Goal: Transaction & Acquisition: Purchase product/service

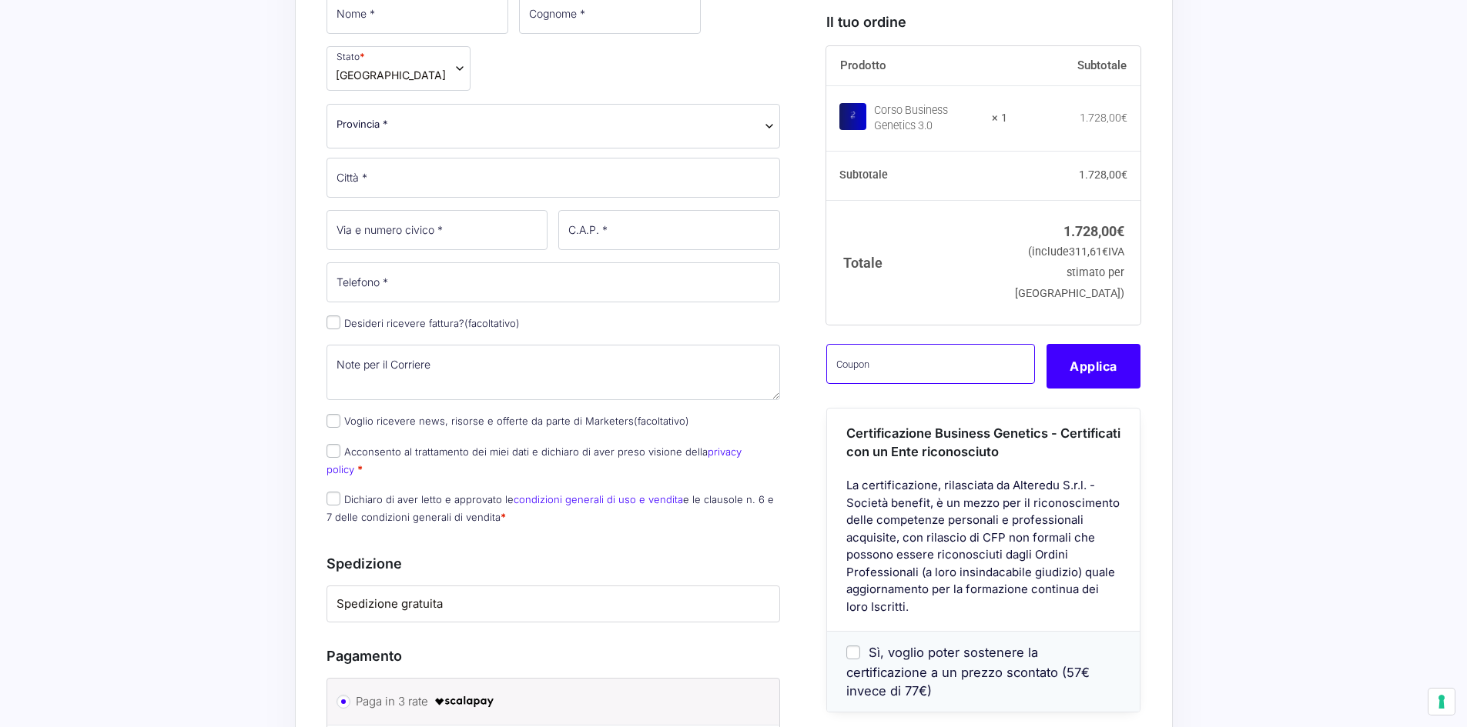
click at [885, 376] on input "text" at bounding box center [930, 363] width 209 height 40
paste input "CLIPRO200BG"
type input "CLIPRO200BG"
click at [1069, 373] on button "Applica" at bounding box center [1093, 365] width 94 height 45
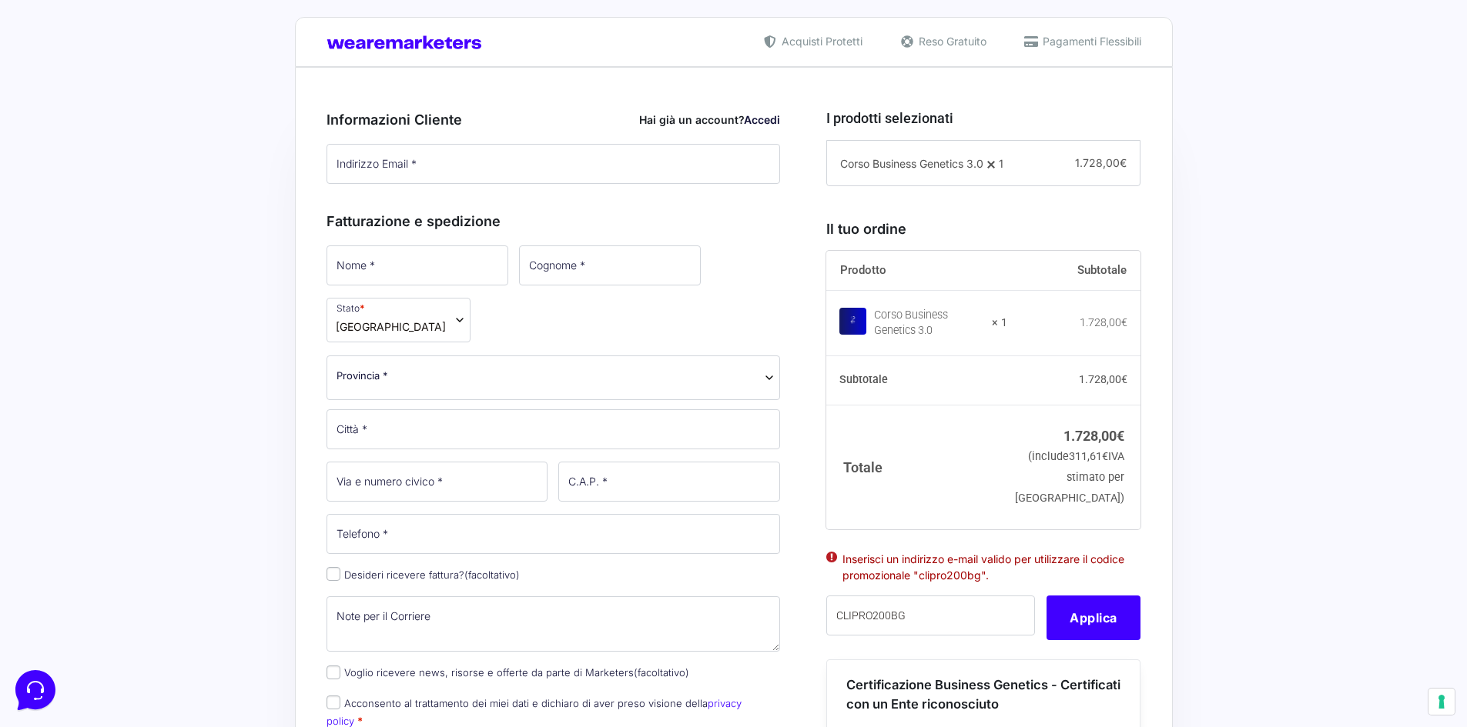
scroll to position [357, 0]
click at [352, 169] on input "Indirizzo Email *" at bounding box center [553, 165] width 454 height 40
type input "[PERSON_NAME][EMAIL_ADDRESS][DOMAIN_NAME]"
click at [387, 273] on input "Nome *" at bounding box center [417, 266] width 182 height 40
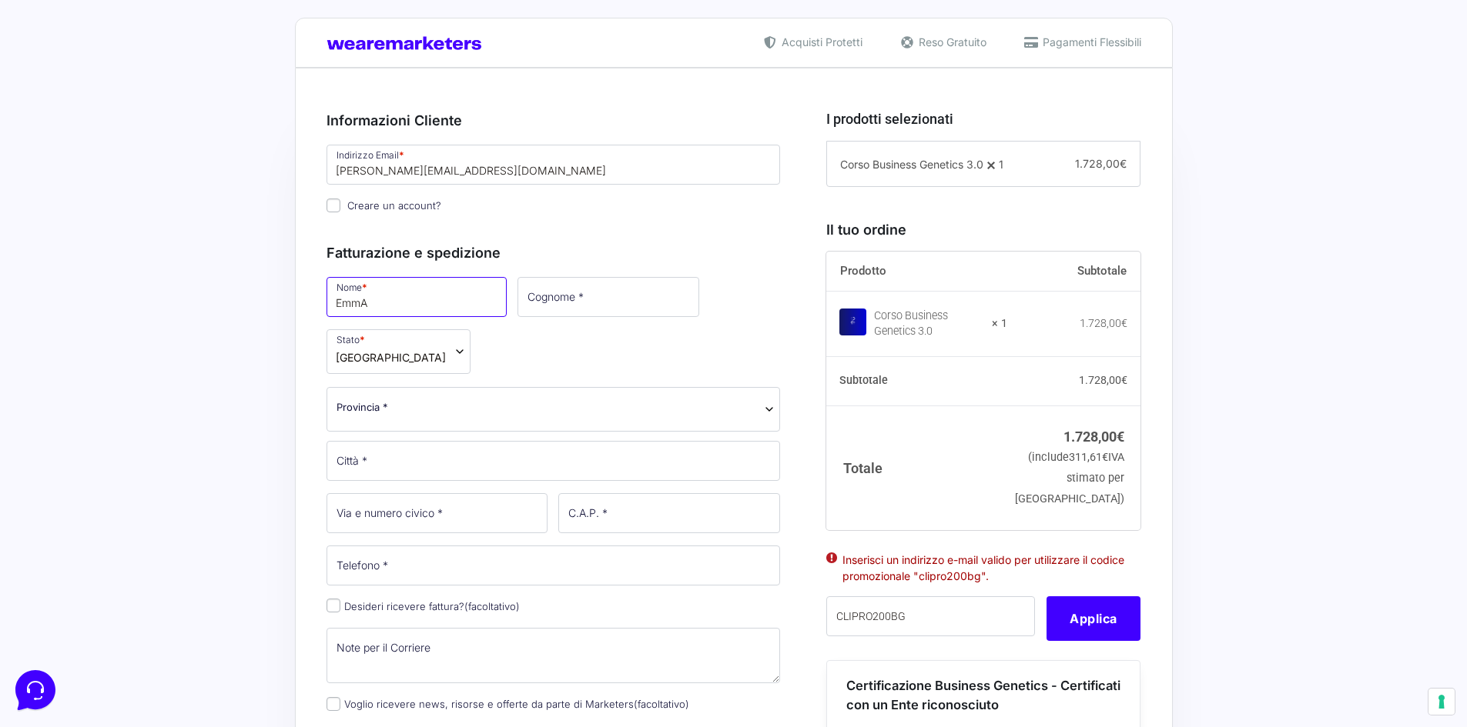
click at [376, 302] on input "EmmA" at bounding box center [416, 297] width 180 height 40
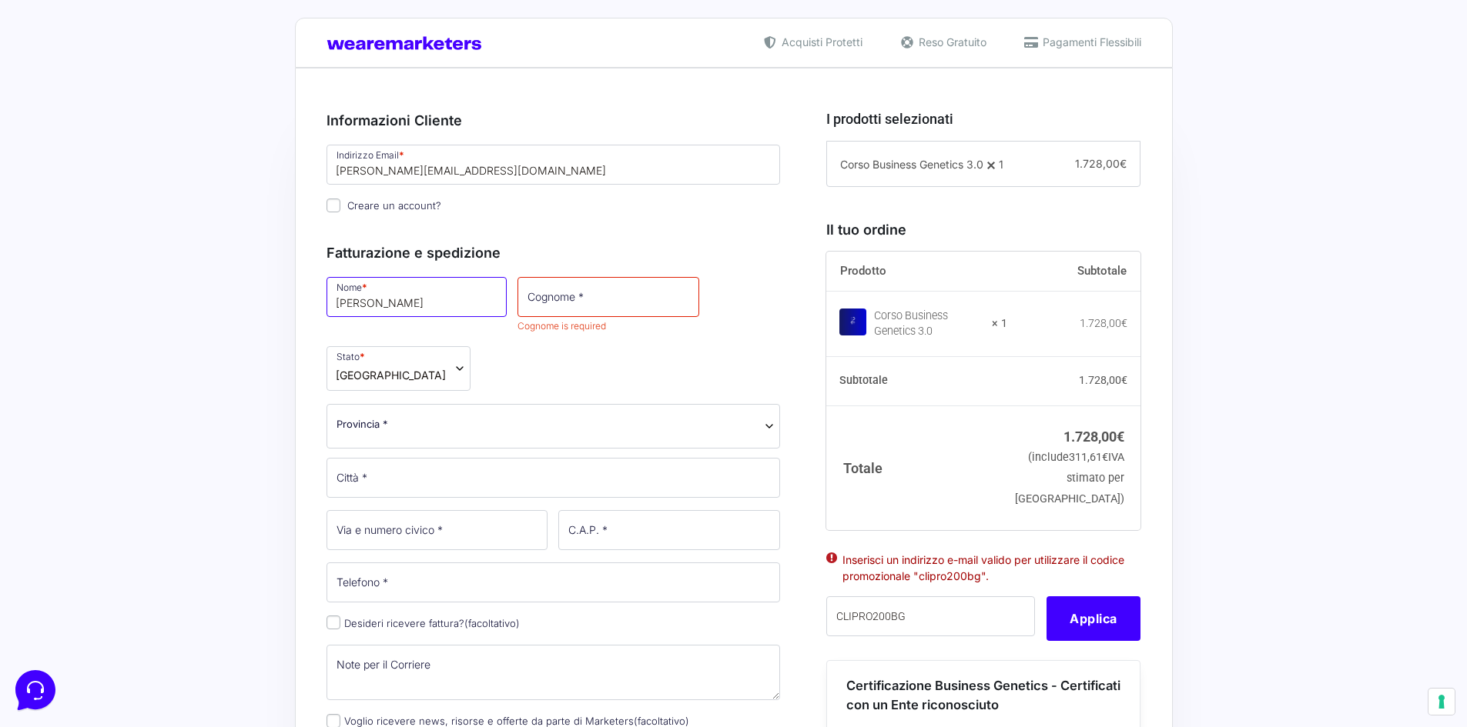
type input "[PERSON_NAME]"
type input "Abbiati"
click at [377, 438] on body "Nuovo e aggiornato nel 2025 Impara a gestire, scalare e accelerare il tuo Busin…" at bounding box center [733, 603] width 1467 height 1921
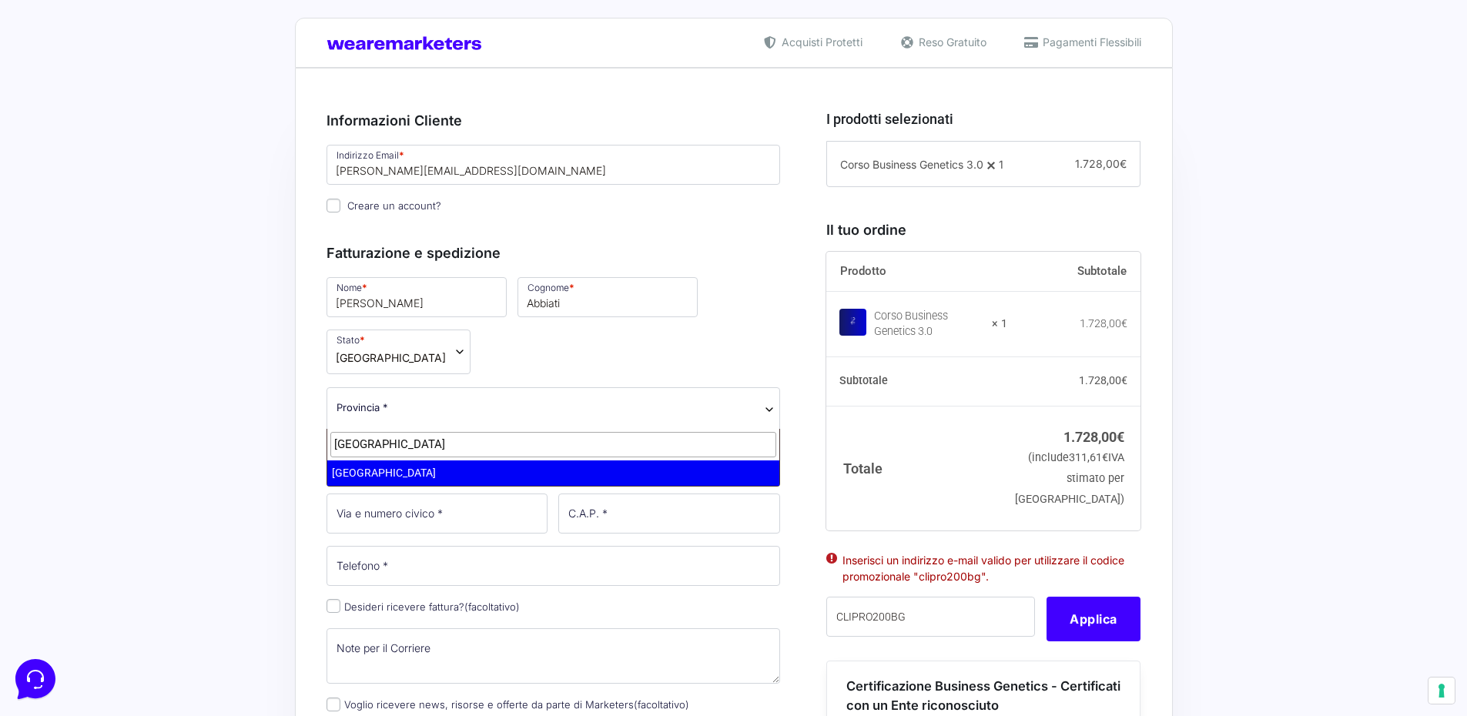
type input "[GEOGRAPHIC_DATA]"
select select "MI"
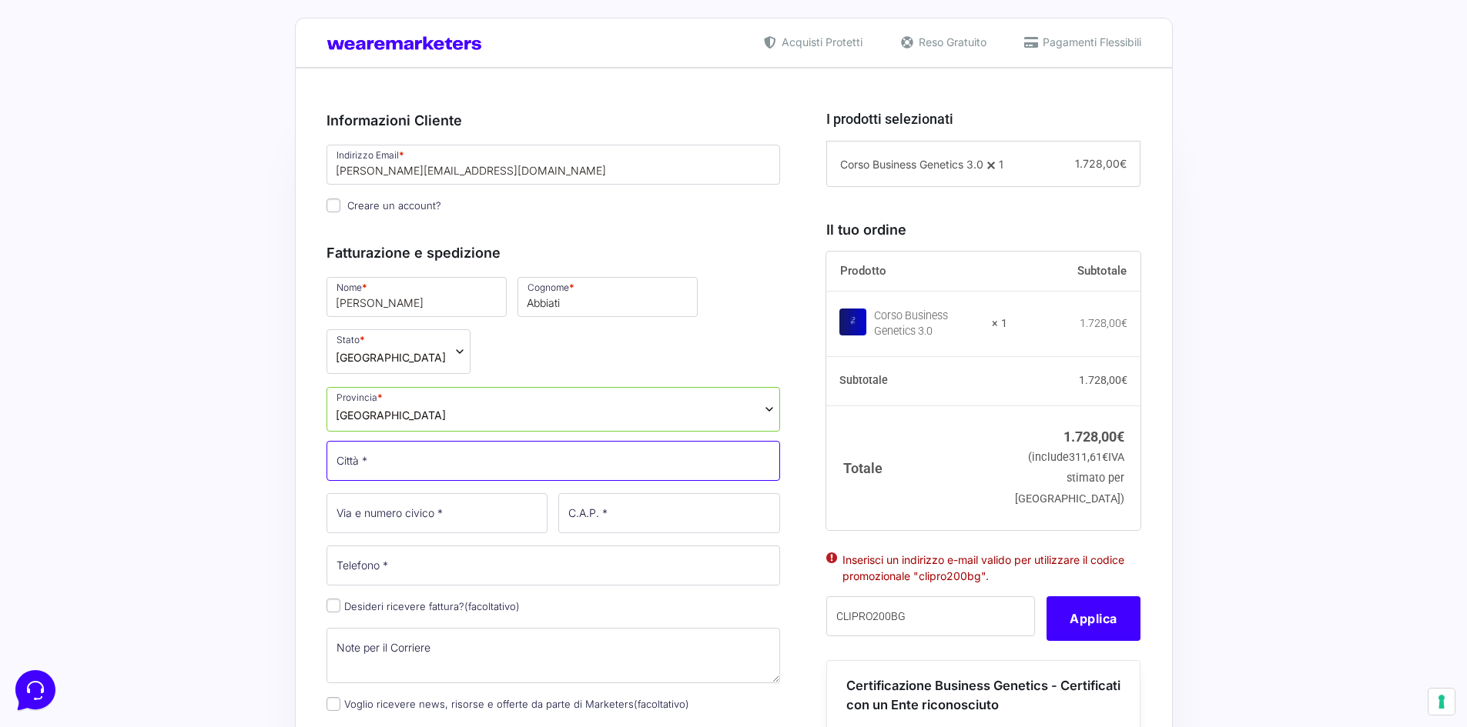
click at [391, 468] on input "Città *" at bounding box center [553, 461] width 454 height 40
type input ";"
type input "[GEOGRAPHIC_DATA]"
type input "[STREET_ADDRESS][PERSON_NAME]"
type input "20129"
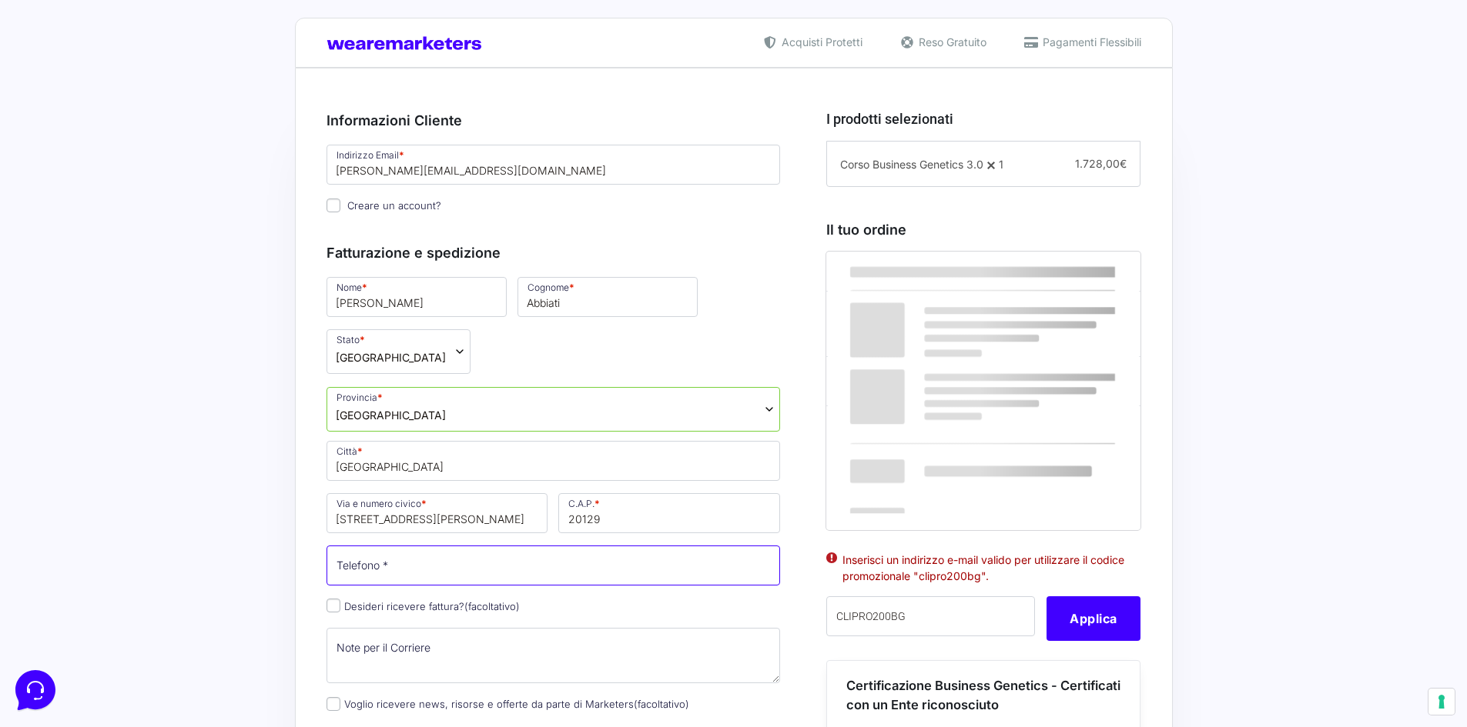
click at [390, 574] on input "Telefono *" at bounding box center [553, 566] width 454 height 40
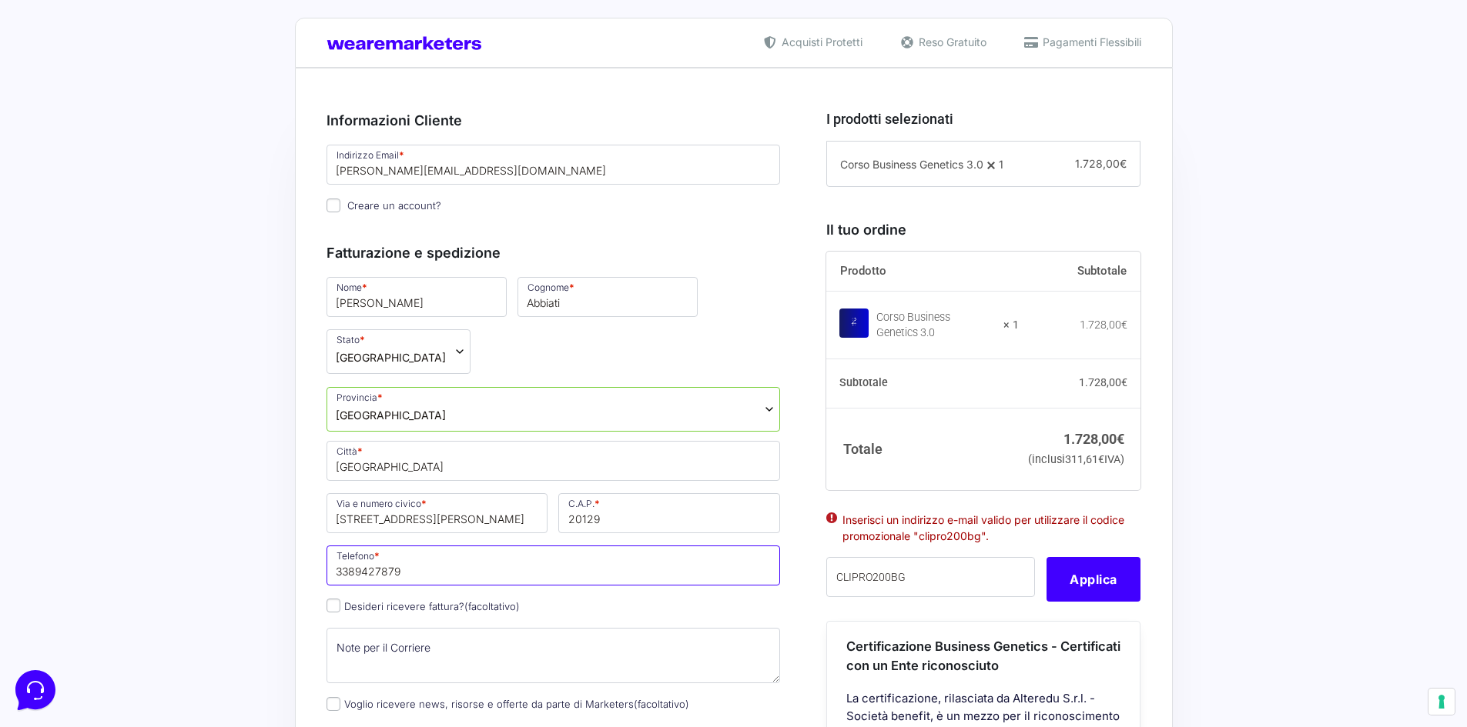
type input "3389427879"
drag, startPoint x: 337, startPoint y: 604, endPoint x: 430, endPoint y: 610, distance: 92.6
click at [430, 610] on label "Desideri ricevere fattura? (facoltativo)" at bounding box center [422, 606] width 193 height 12
click at [340, 610] on input "Desideri ricevere fattura? (facoltativo)" at bounding box center [333, 606] width 14 height 14
checkbox input "true"
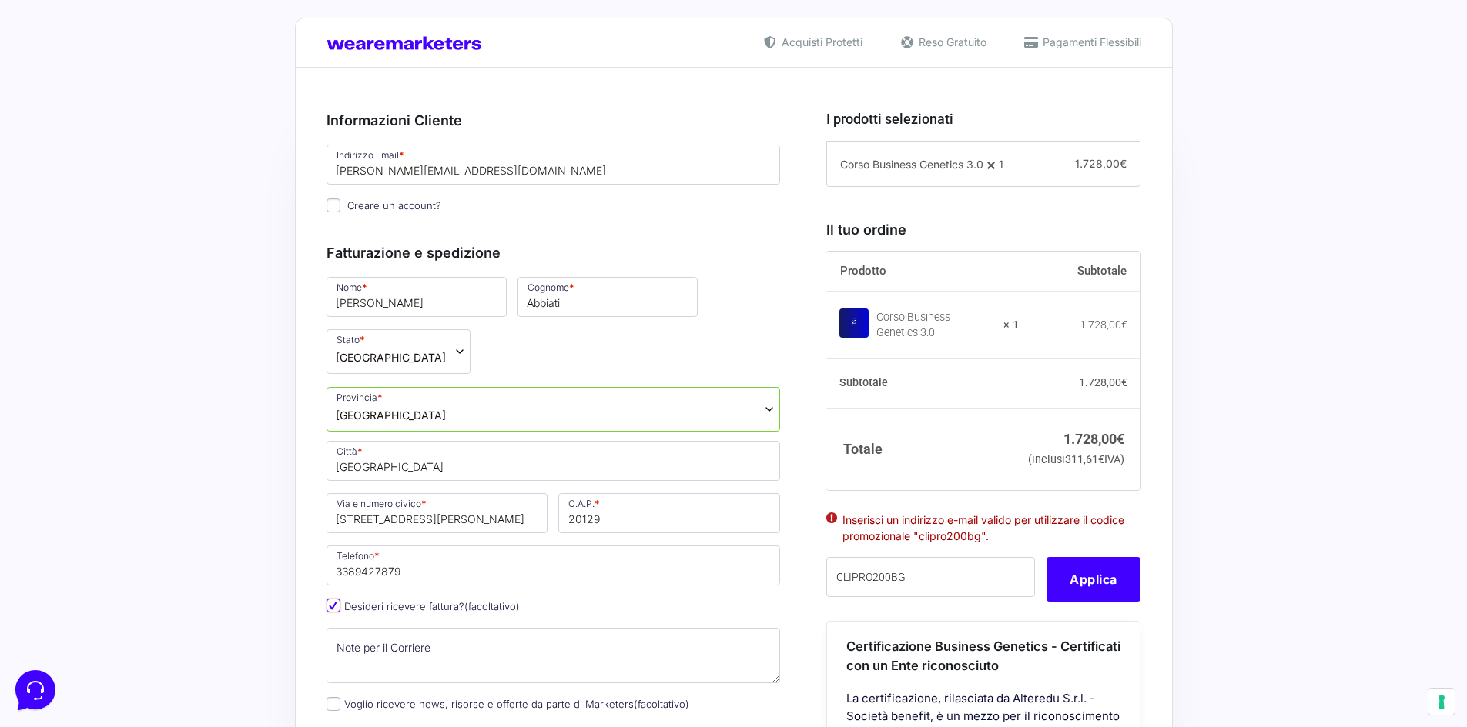
select select "IT"
type input "0000000"
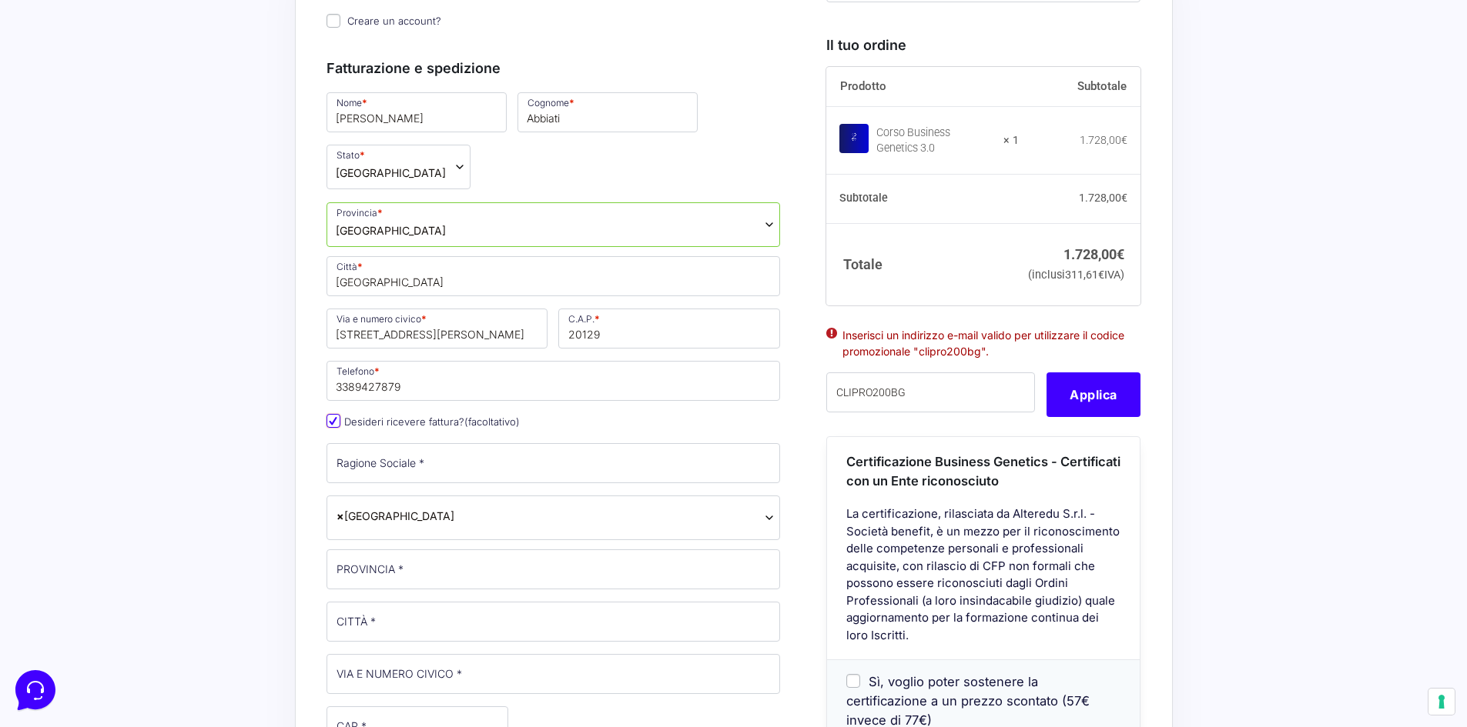
scroll to position [548, 0]
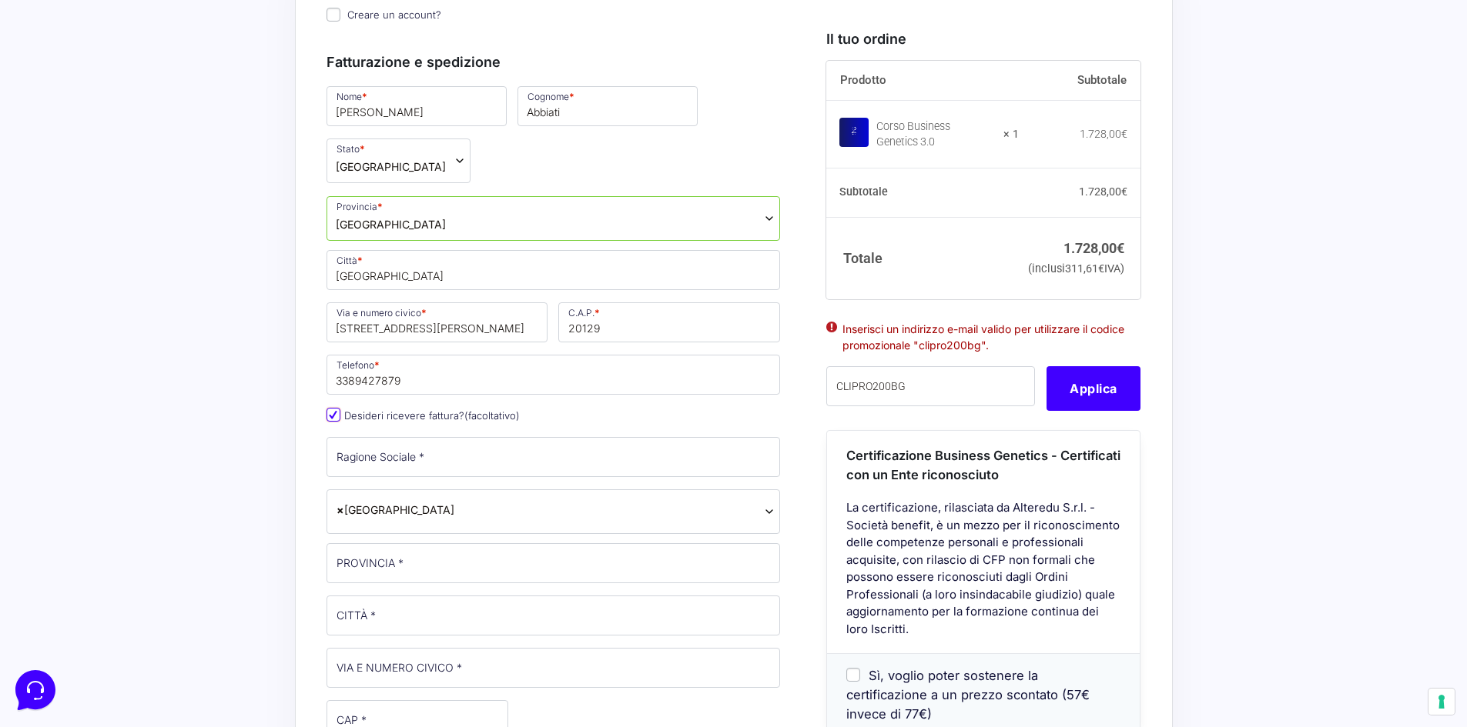
click at [336, 412] on input "Desideri ricevere fattura? (facoltativo)" at bounding box center [333, 415] width 14 height 14
checkbox input "false"
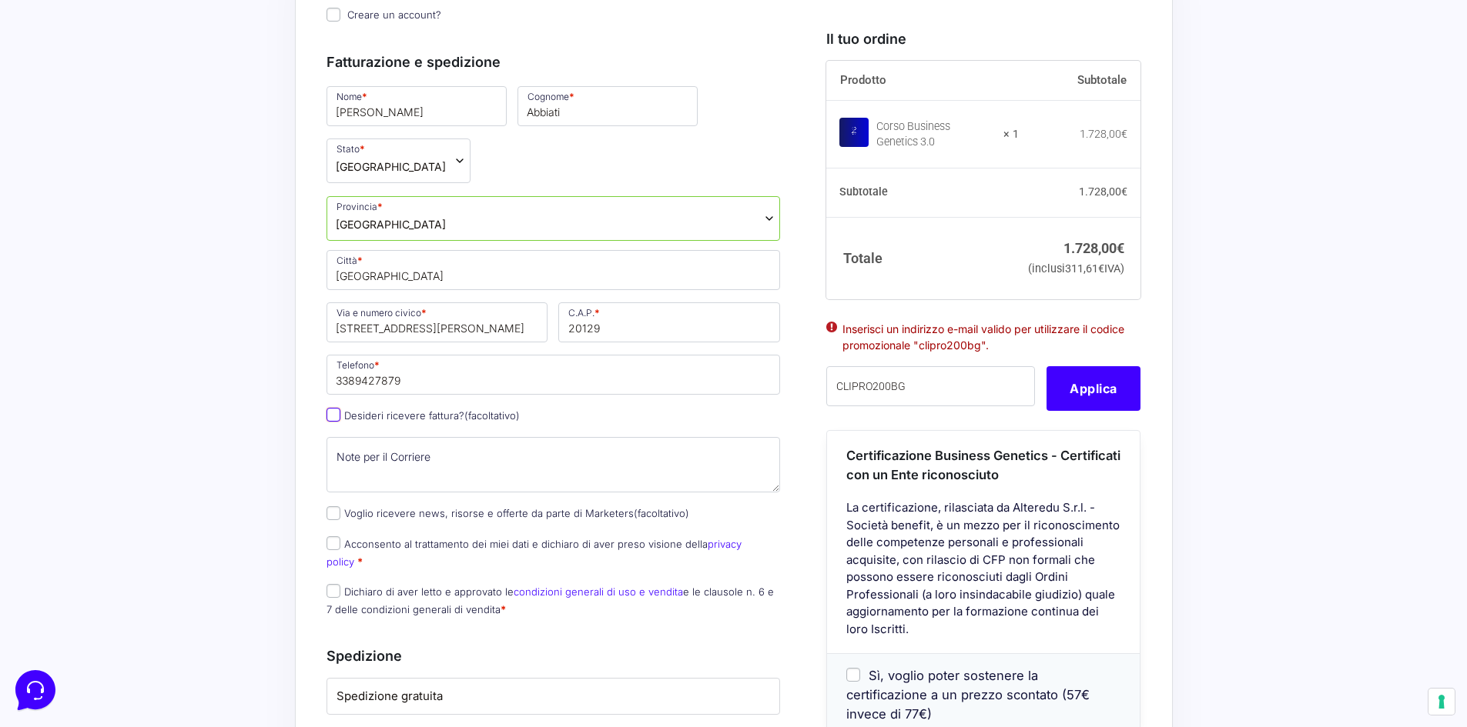
scroll to position [629, 0]
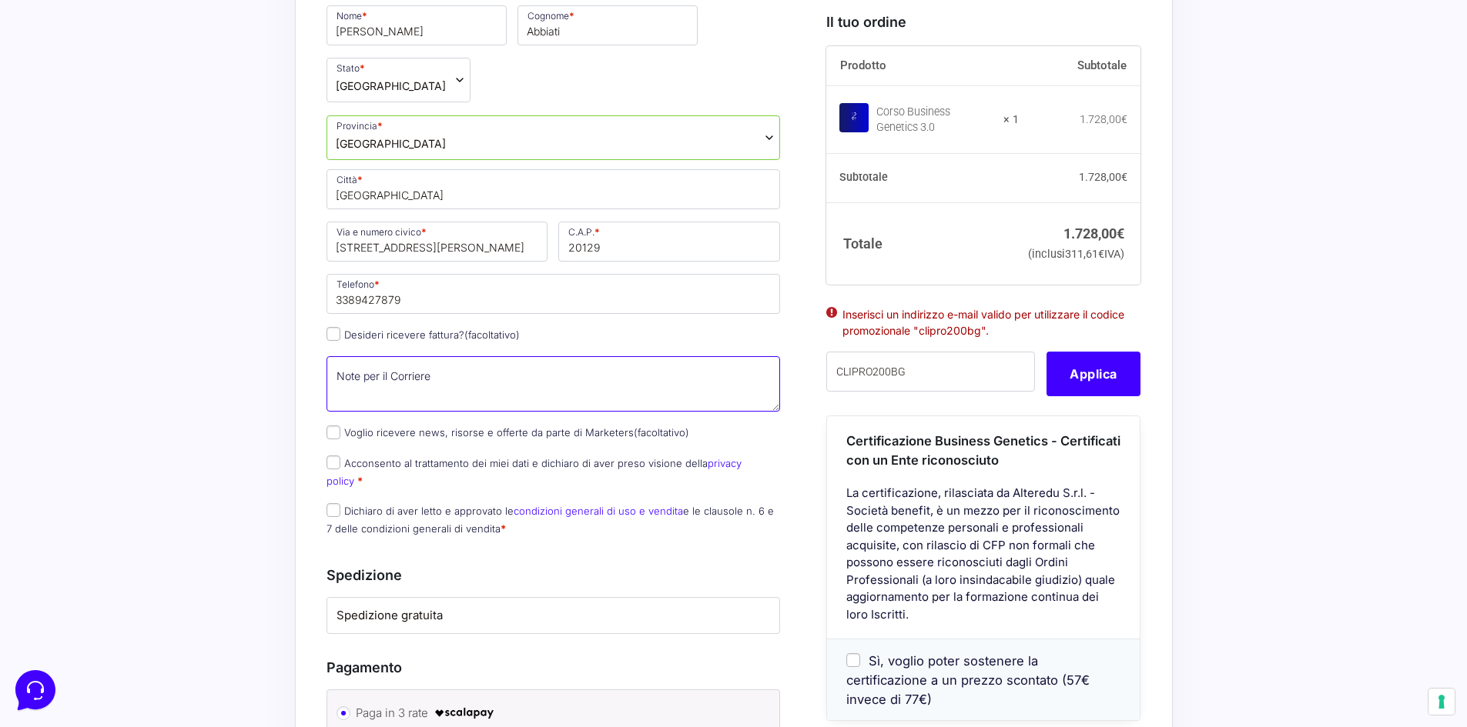
drag, startPoint x: 357, startPoint y: 380, endPoint x: 322, endPoint y: 360, distance: 41.1
click at [322, 360] on p "Note per il Corriere (facoltativo)" at bounding box center [553, 384] width 465 height 60
type textarea "Citofono 2"
click at [325, 430] on p "Voglio ricevere news, risorse e offerte da parte di Marketers (facoltativo)" at bounding box center [553, 433] width 465 height 22
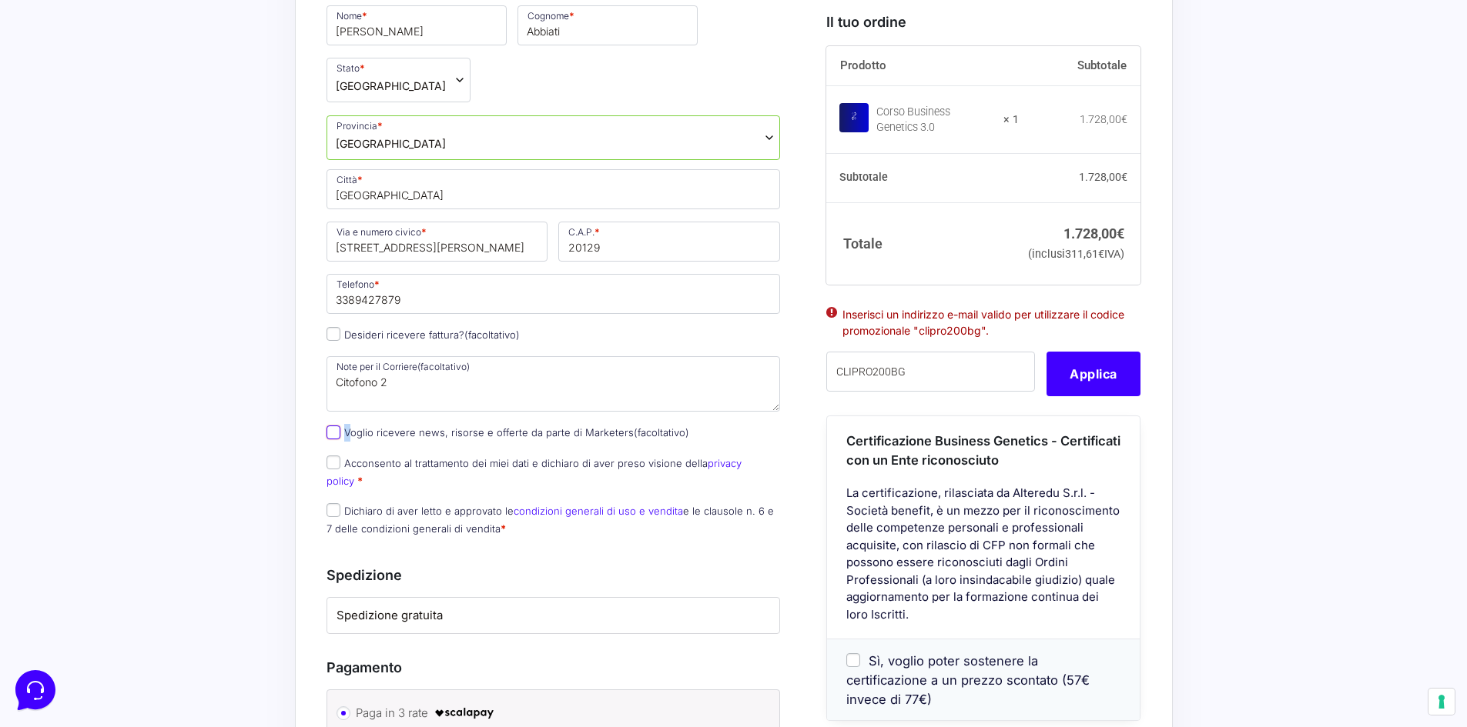
click at [329, 431] on input "Voglio ricevere news, risorse e offerte da parte di Marketers (facoltativo)" at bounding box center [333, 433] width 14 height 14
click at [331, 452] on div "Nome * [PERSON_NAME] * Abbiati Stato * Seleziona un paese / una regione… [GEOGR…" at bounding box center [553, 275] width 465 height 545
click at [331, 430] on input "Voglio ricevere news, risorse e offerte da parte di Marketers (facoltativo)" at bounding box center [333, 433] width 14 height 14
checkbox input "false"
click at [334, 471] on p "Acconsento al trattamento dei miei dati e dichiaro di aver preso visione della …" at bounding box center [553, 473] width 465 height 40
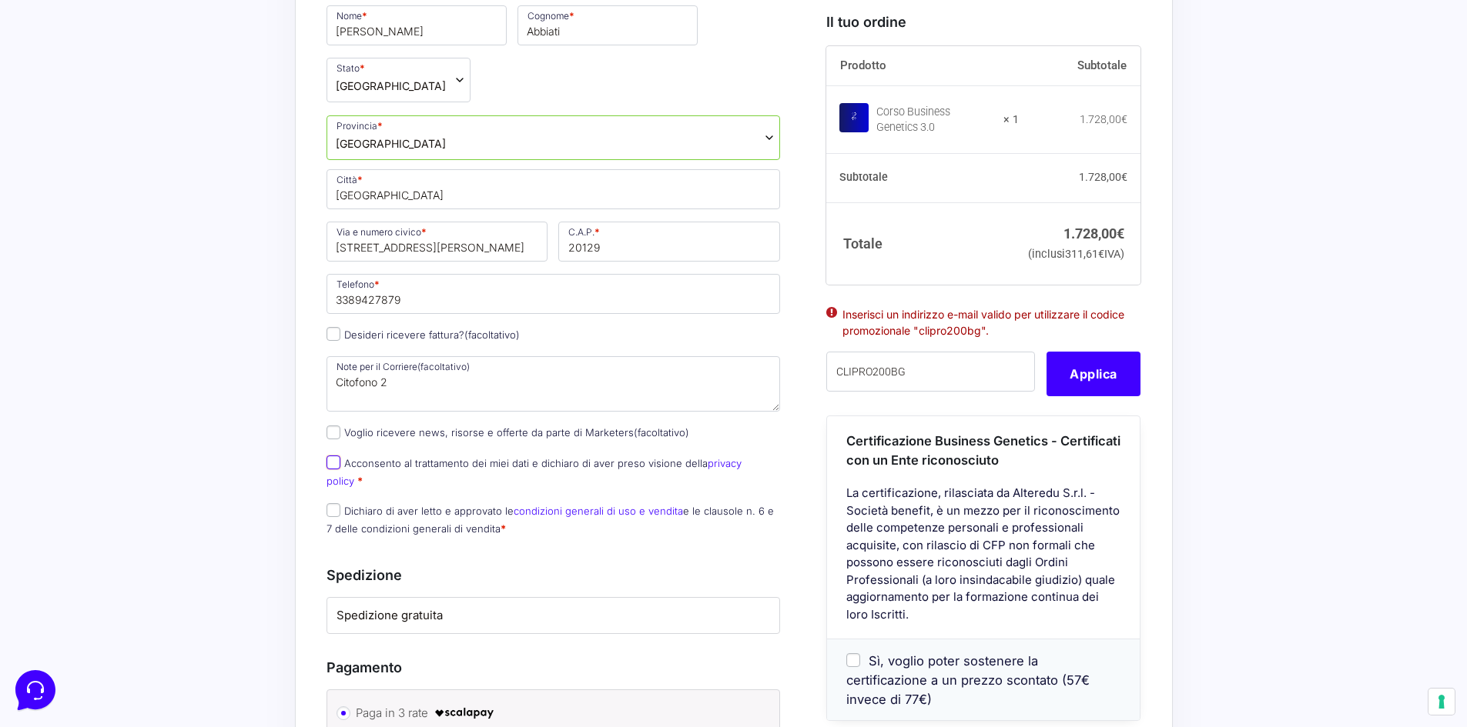
click at [334, 465] on input "Acconsento al trattamento dei miei dati e dichiaro di aver preso visione della …" at bounding box center [333, 463] width 14 height 14
checkbox input "true"
click at [333, 503] on input "Dichiaro di aver letto e approvato le condizioni generali di uso e vendita e le…" at bounding box center [333, 510] width 14 height 14
checkbox input "true"
click at [337, 436] on input "Voglio ricevere news, risorse e offerte da parte di Marketers (facoltativo)" at bounding box center [333, 433] width 14 height 14
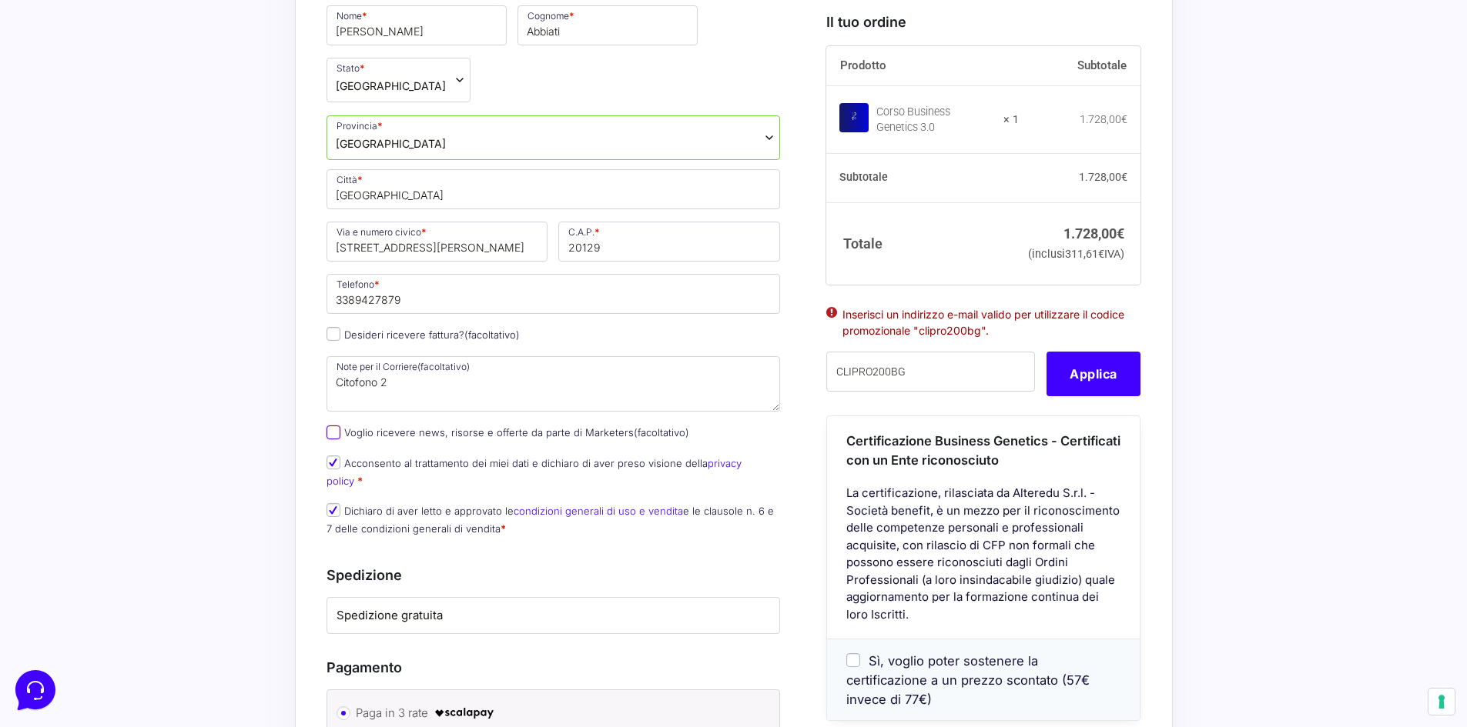
checkbox input "true"
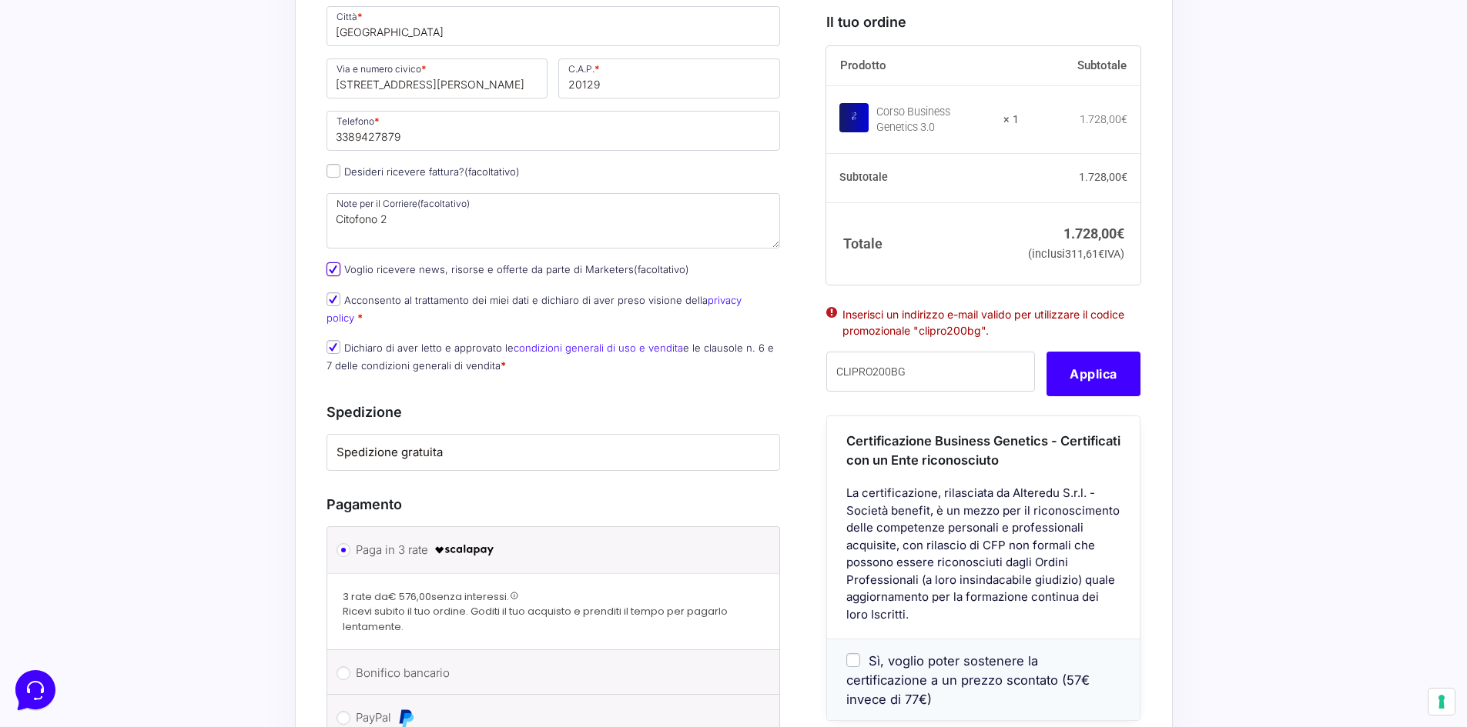
scroll to position [823, 0]
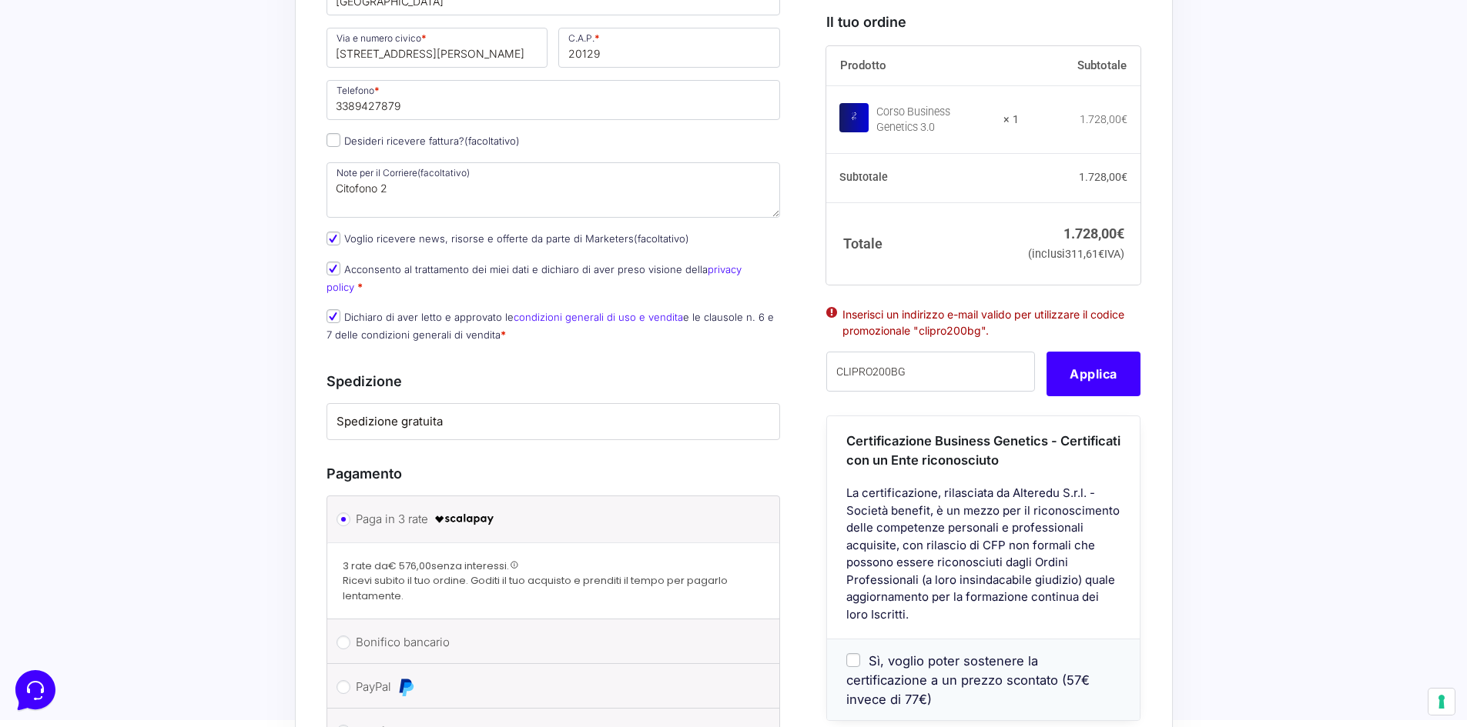
click at [460, 413] on label "Spedizione gratuita" at bounding box center [553, 422] width 434 height 18
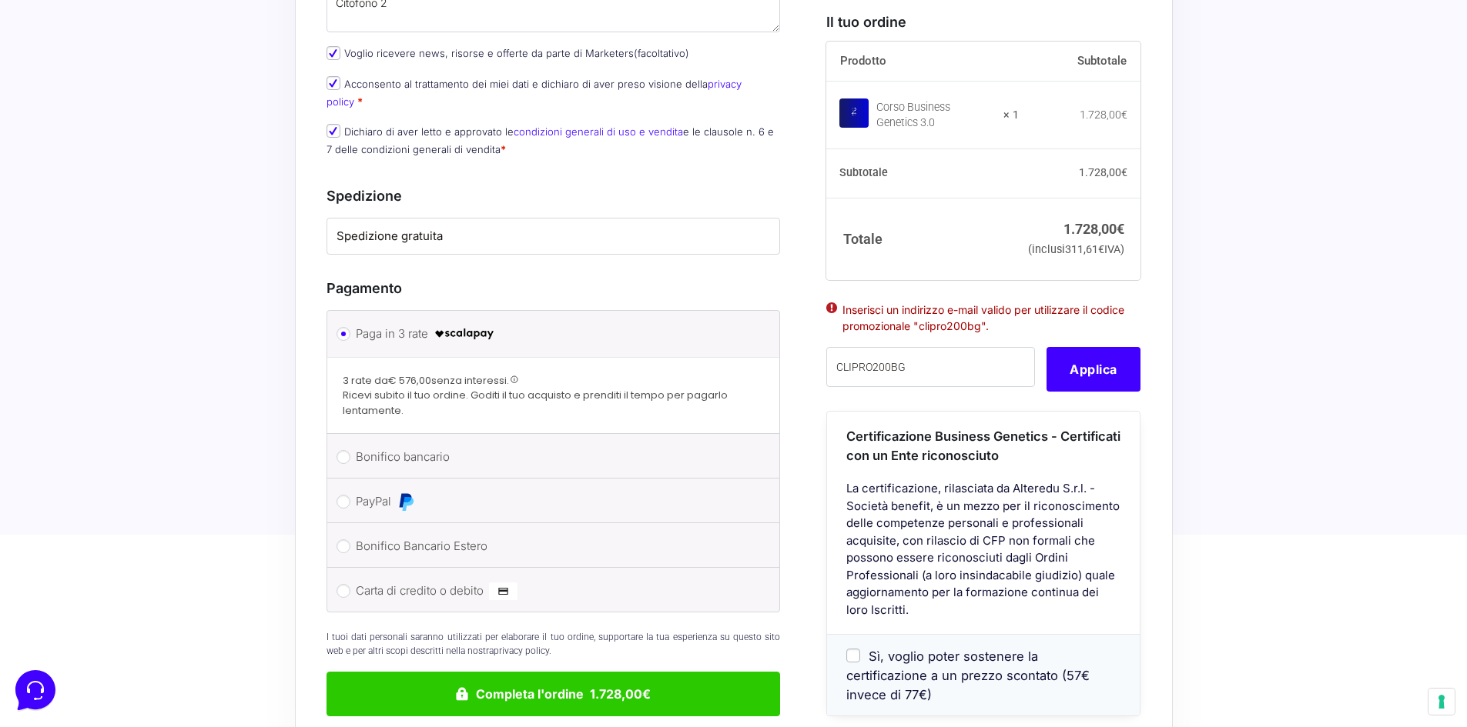
scroll to position [1009, 0]
click at [344, 584] on input "Carta di credito o debito" at bounding box center [343, 591] width 14 height 14
radio input "true"
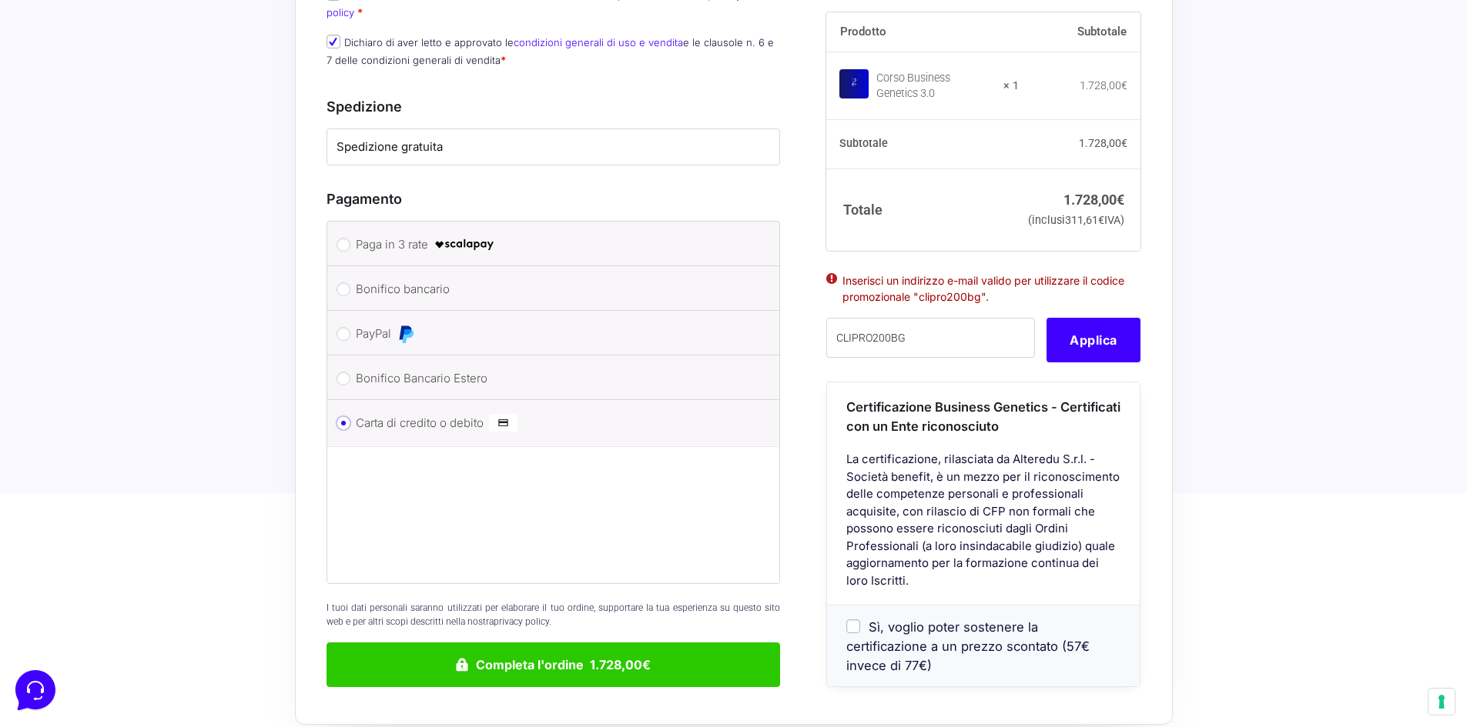
scroll to position [1220, 0]
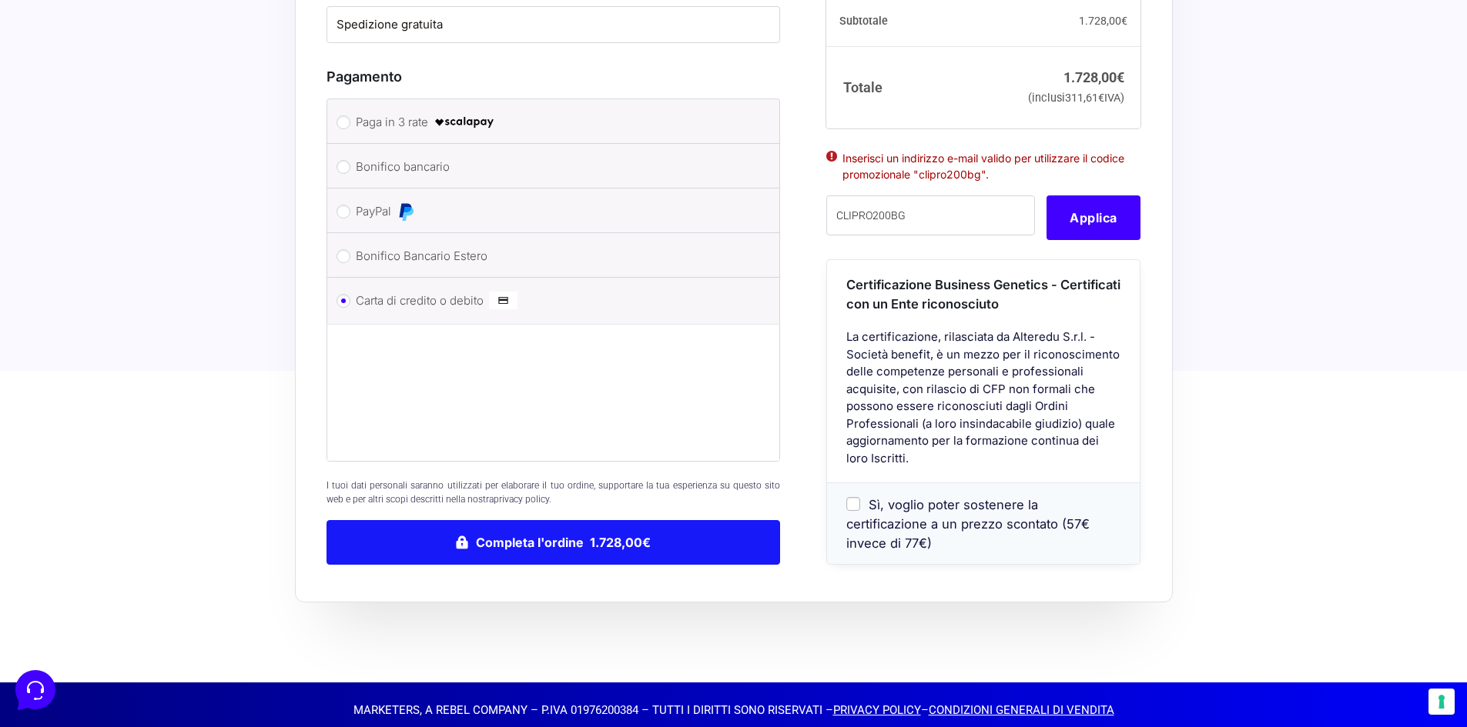
click at [537, 529] on button "Completa l'ordine 1.728,00€" at bounding box center [553, 542] width 454 height 45
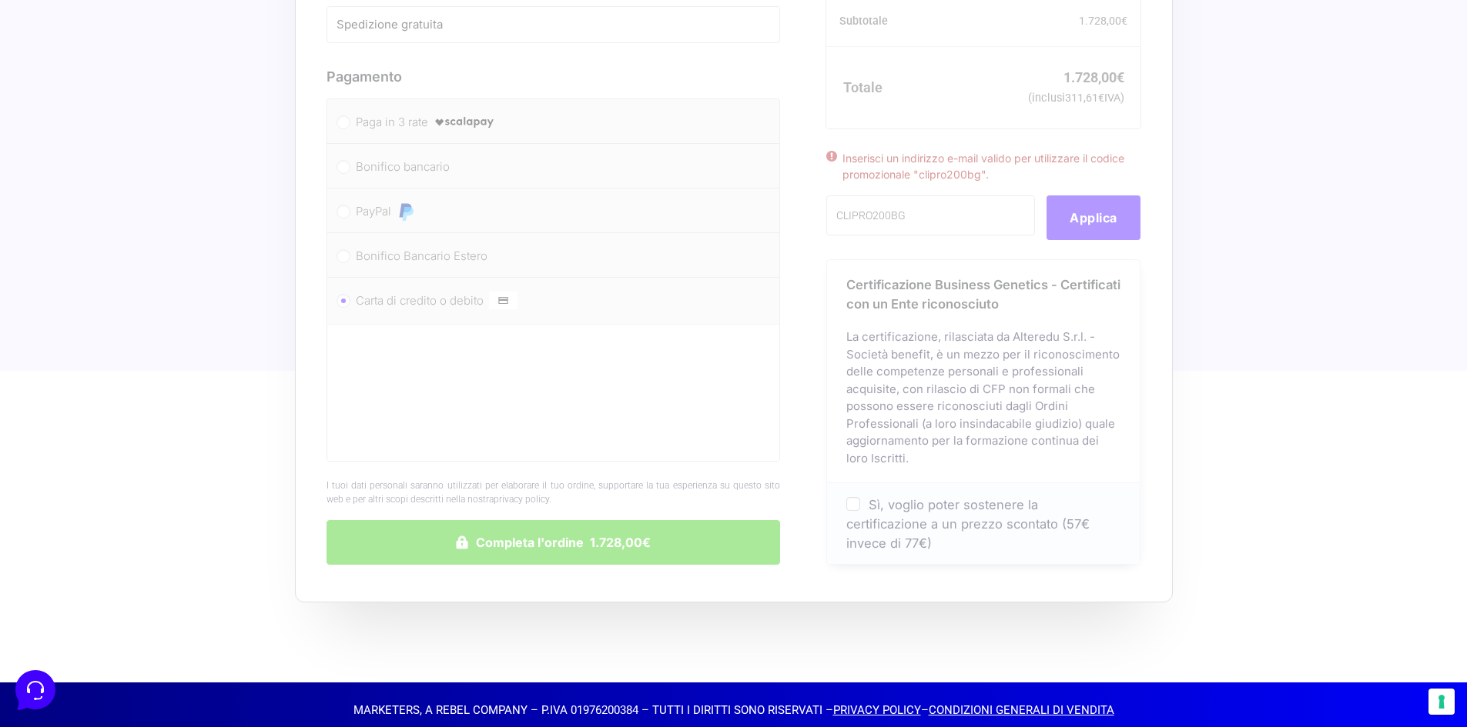
drag, startPoint x: 1129, startPoint y: 245, endPoint x: 1110, endPoint y: 235, distance: 21.0
drag, startPoint x: 1110, startPoint y: 235, endPoint x: 745, endPoint y: 470, distance: 434.3
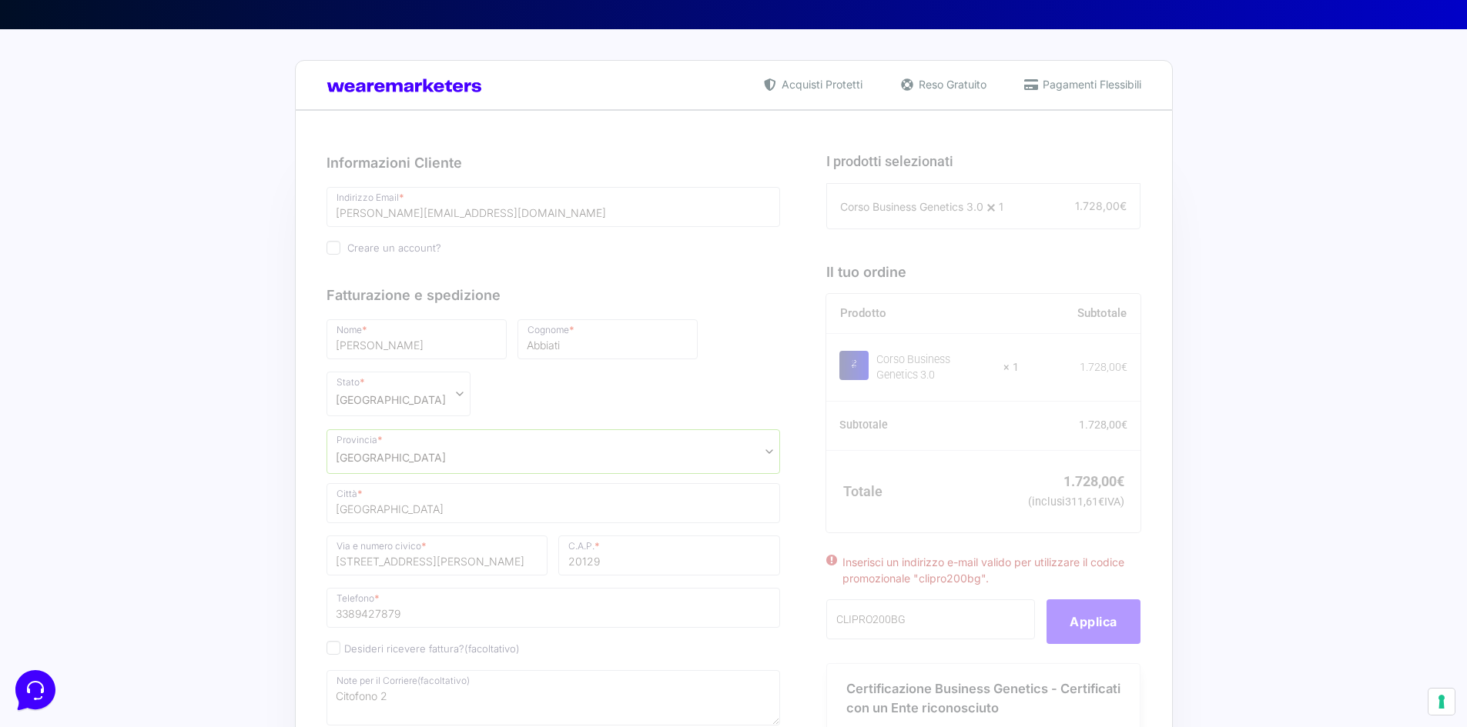
scroll to position [314, 0]
drag, startPoint x: 1093, startPoint y: 640, endPoint x: 1119, endPoint y: 638, distance: 26.2
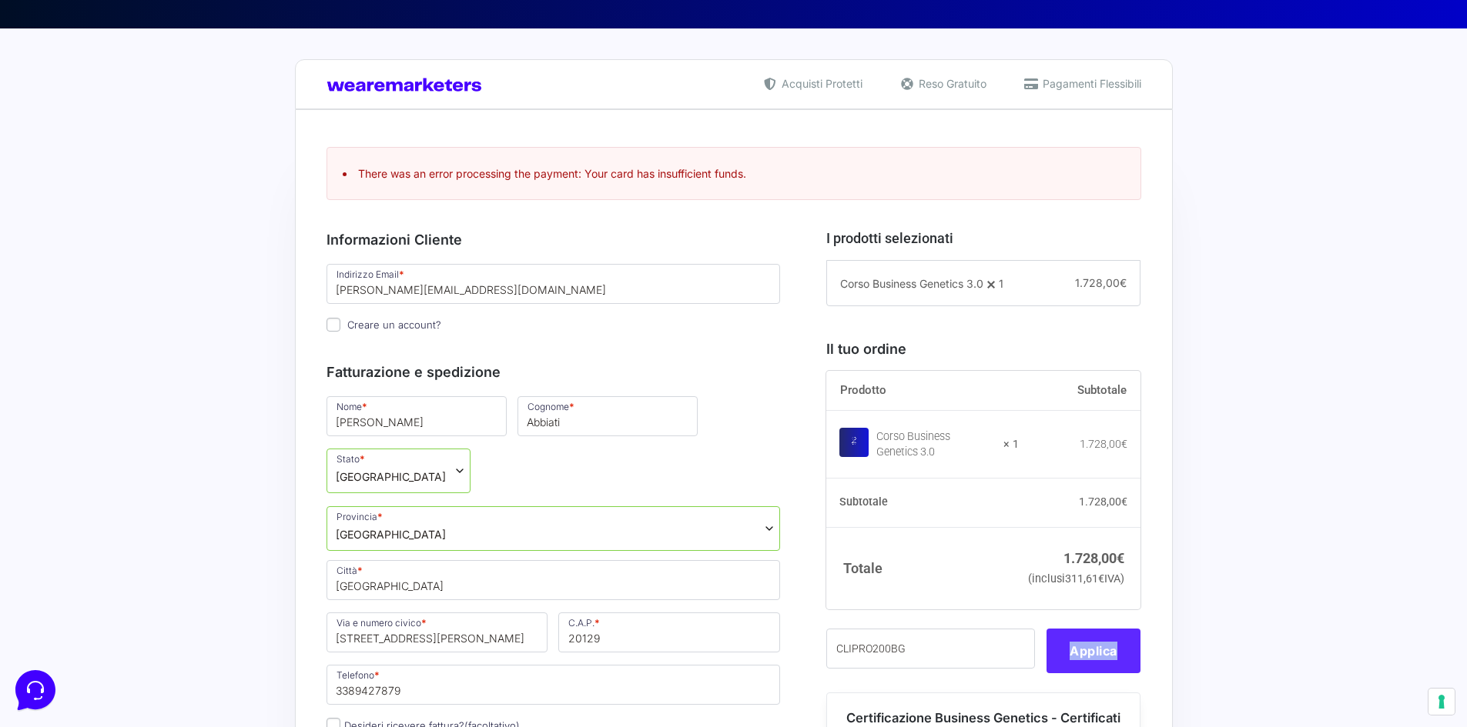
drag, startPoint x: 1145, startPoint y: 640, endPoint x: 1062, endPoint y: 660, distance: 86.3
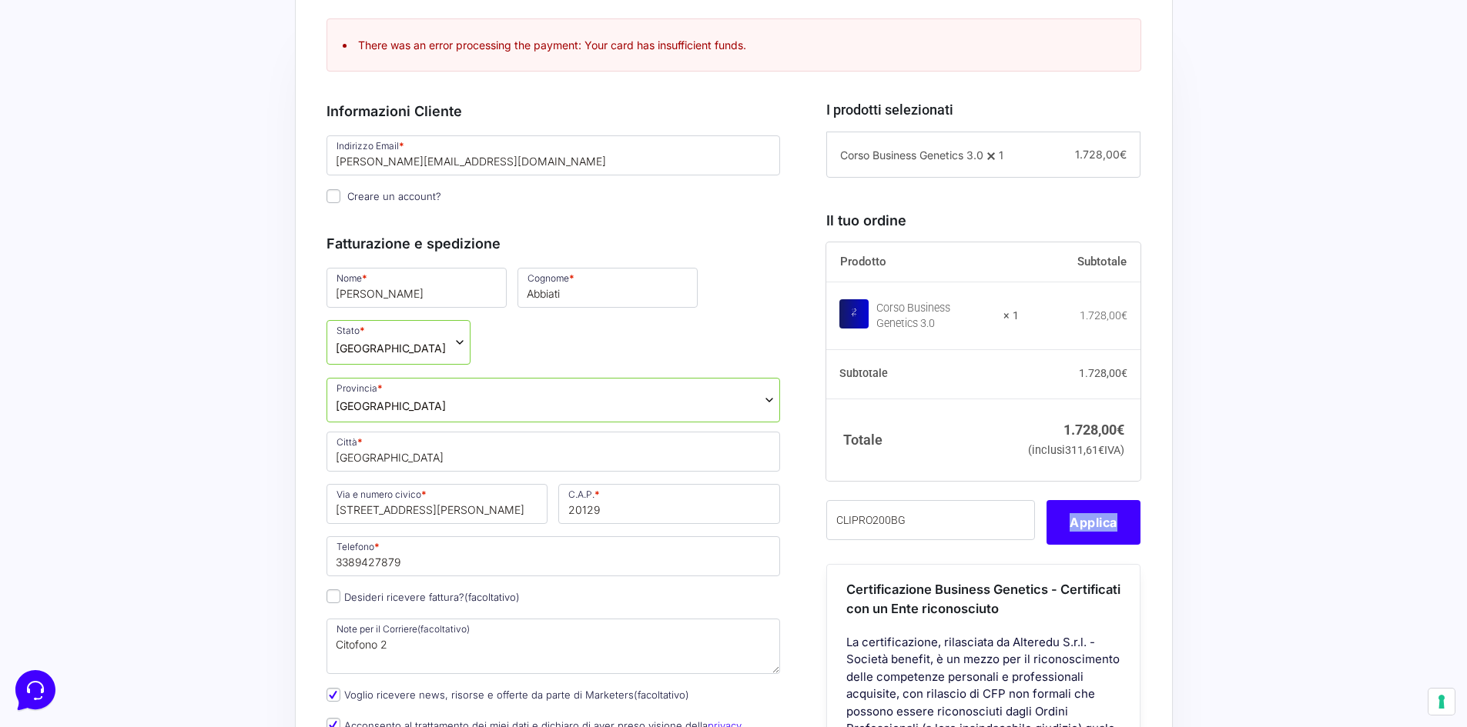
scroll to position [445, 0]
click at [1112, 544] on button "Applica" at bounding box center [1093, 522] width 94 height 45
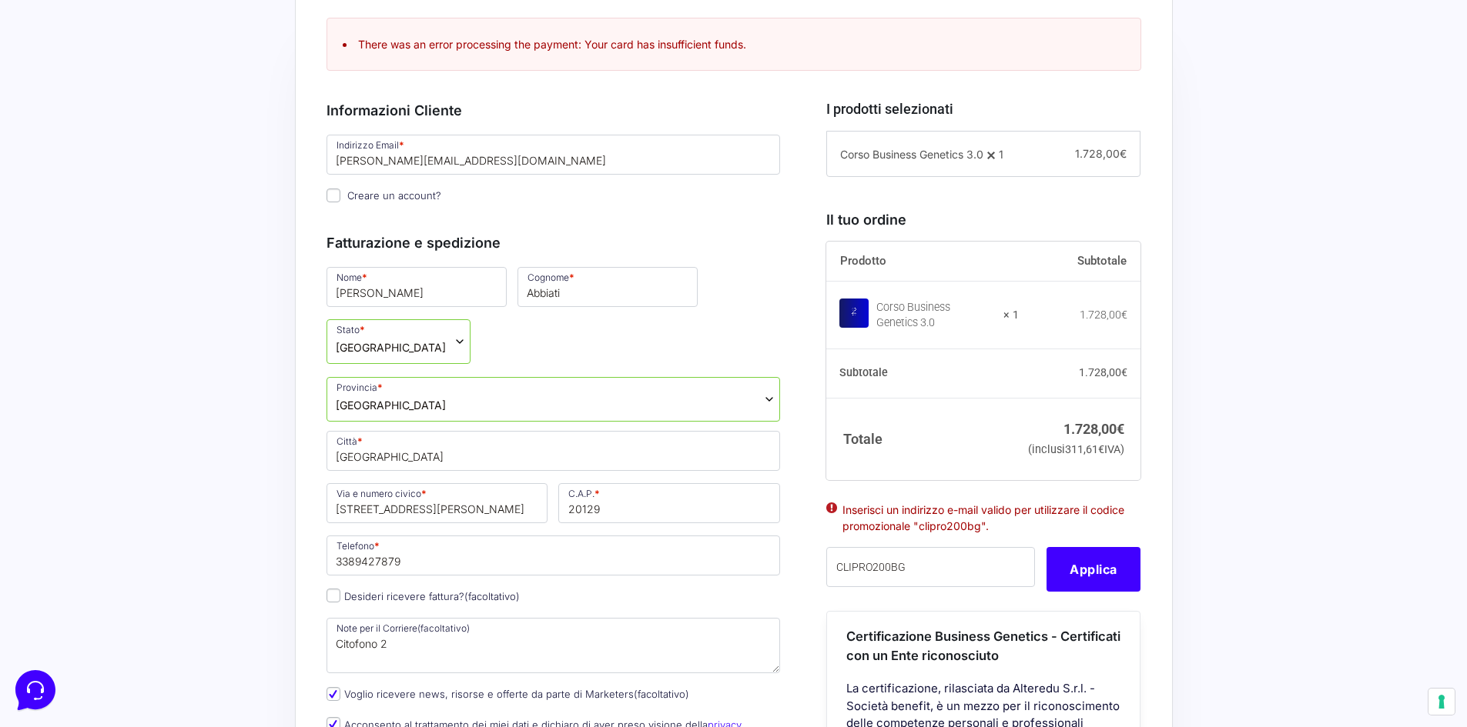
click at [909, 527] on li "Inserisci un indirizzo e-mail valido per utilizzare il codice promozionale "cli…" at bounding box center [983, 518] width 282 height 32
click at [935, 584] on input "CLIPRO200BG" at bounding box center [930, 567] width 209 height 40
click at [1106, 583] on button "Applica" at bounding box center [1093, 569] width 94 height 45
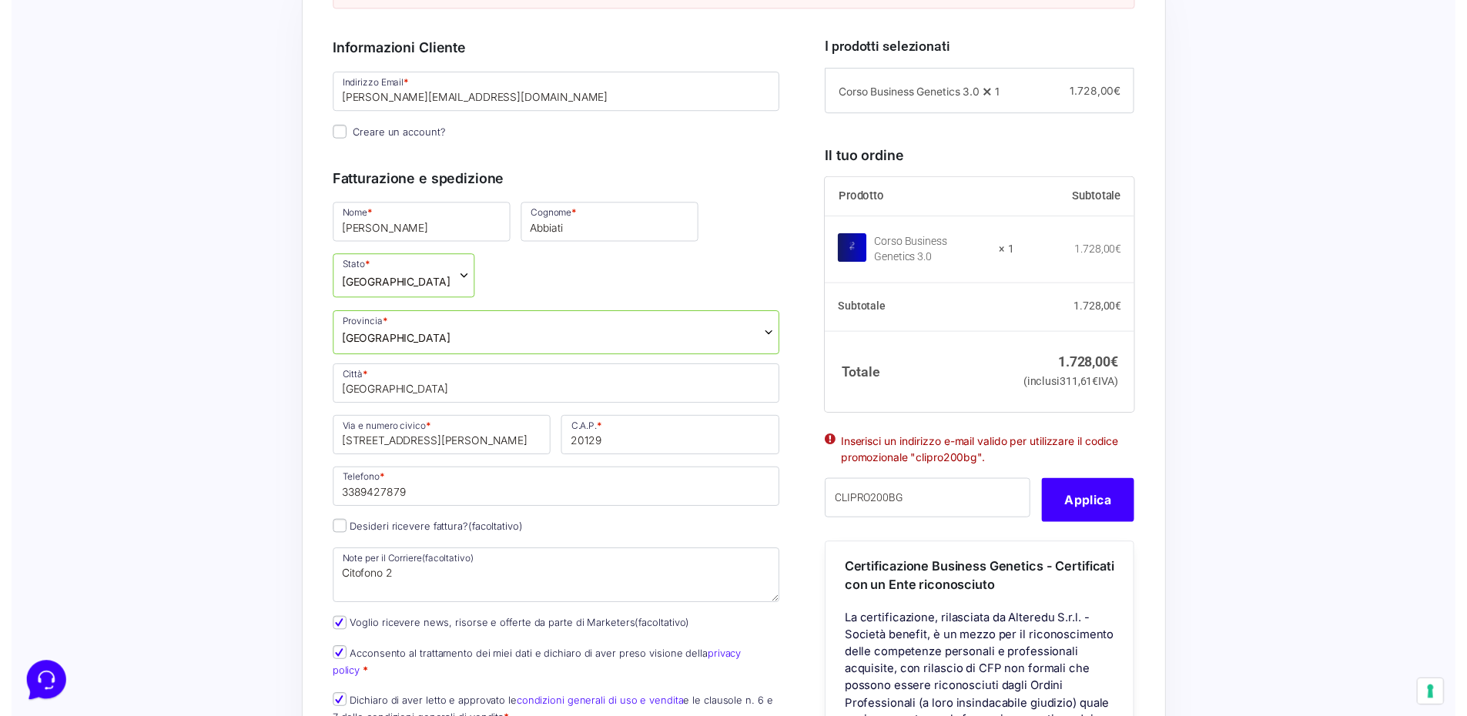
scroll to position [510, 0]
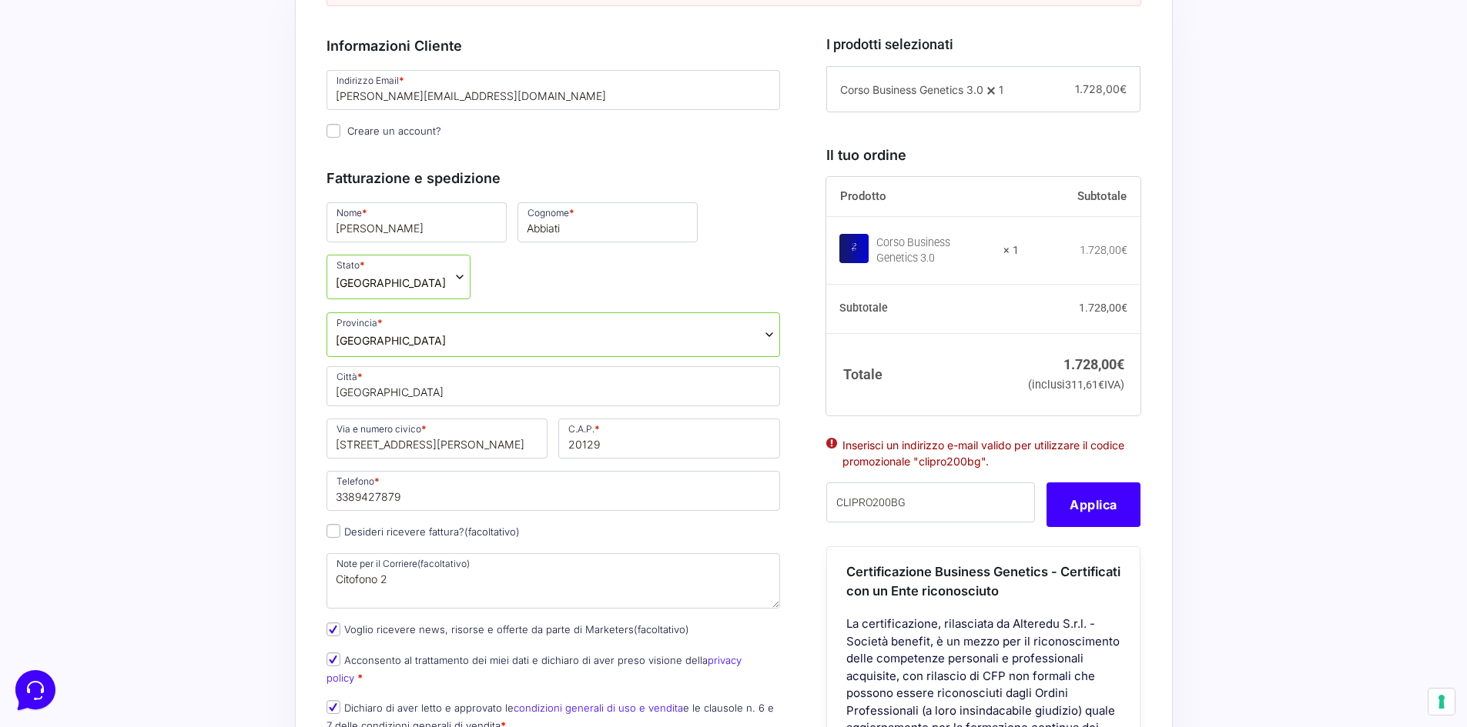
click at [407, 286] on span "[GEOGRAPHIC_DATA]" at bounding box center [398, 277] width 144 height 45
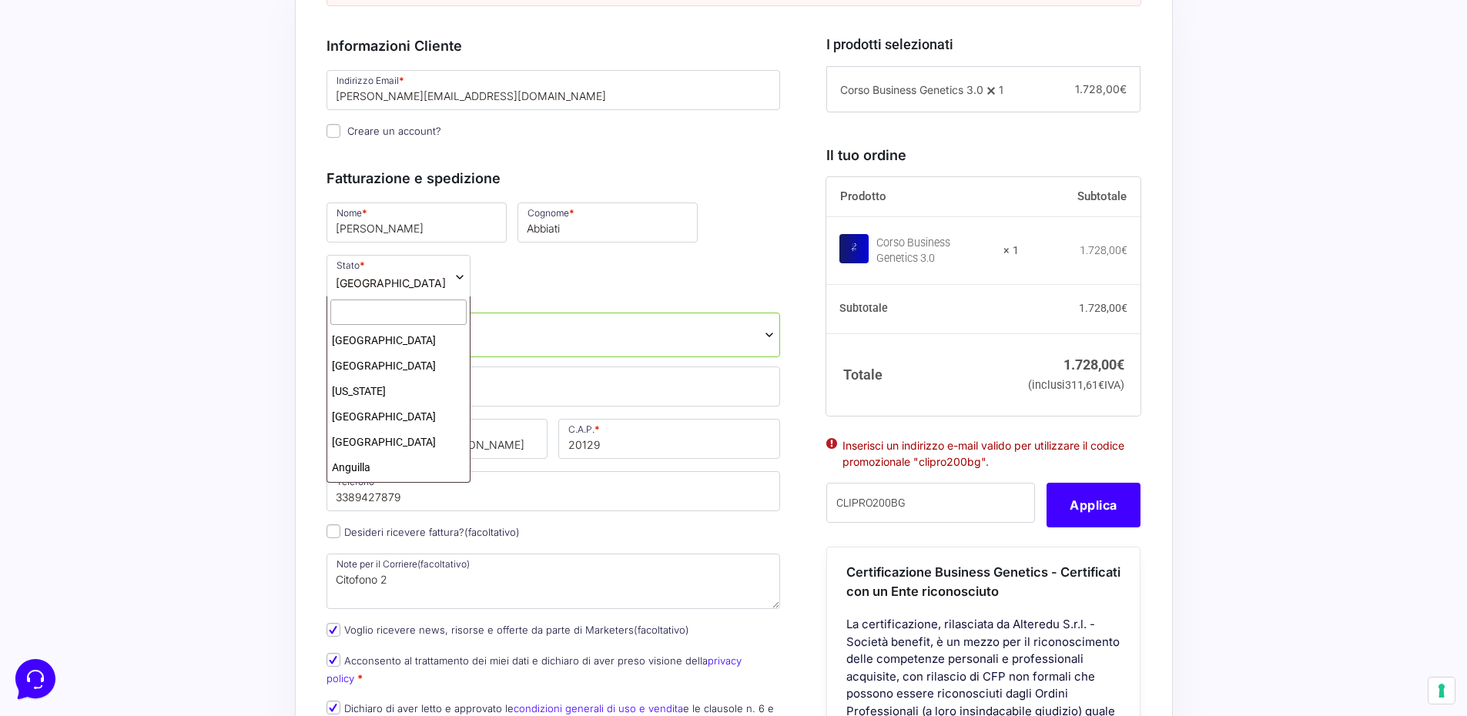
scroll to position [2811, 0]
select select "JE"
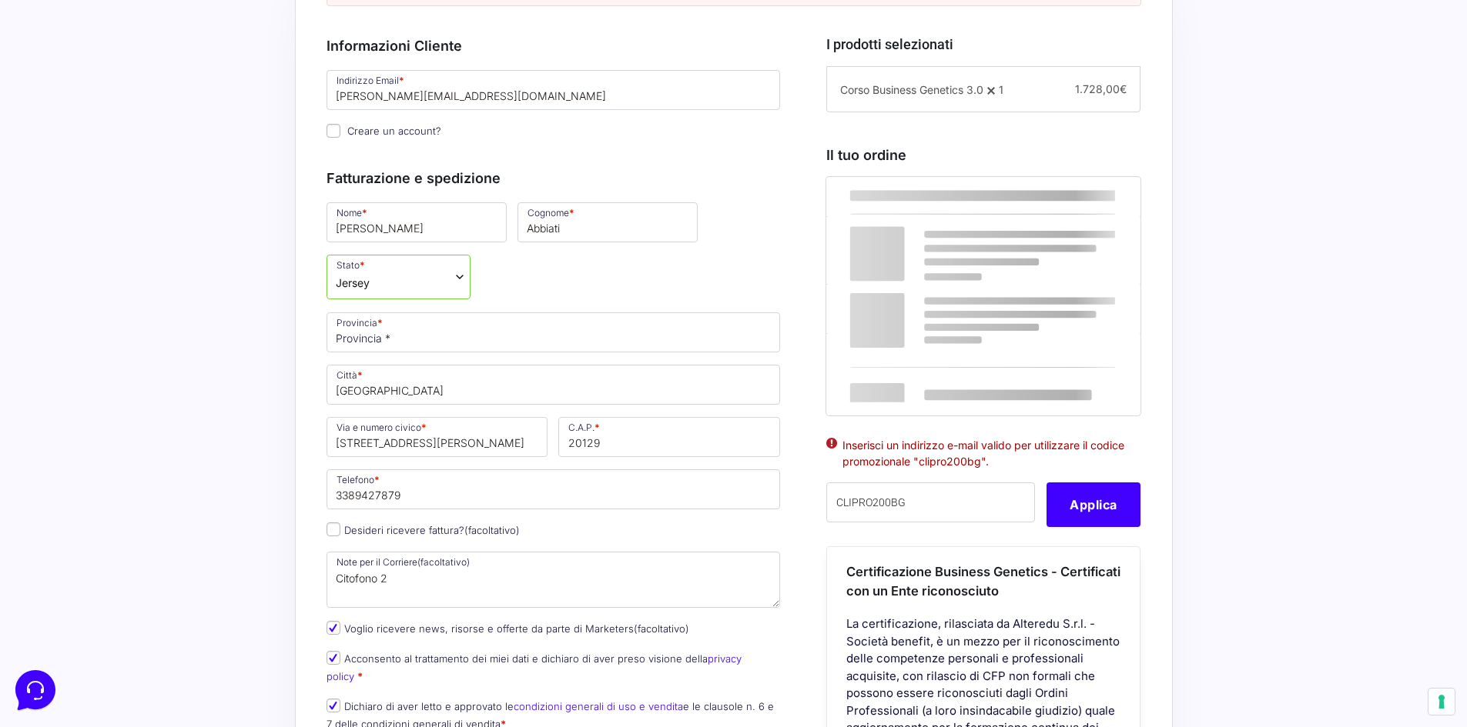
click at [366, 266] on span "Jersey" at bounding box center [398, 277] width 144 height 45
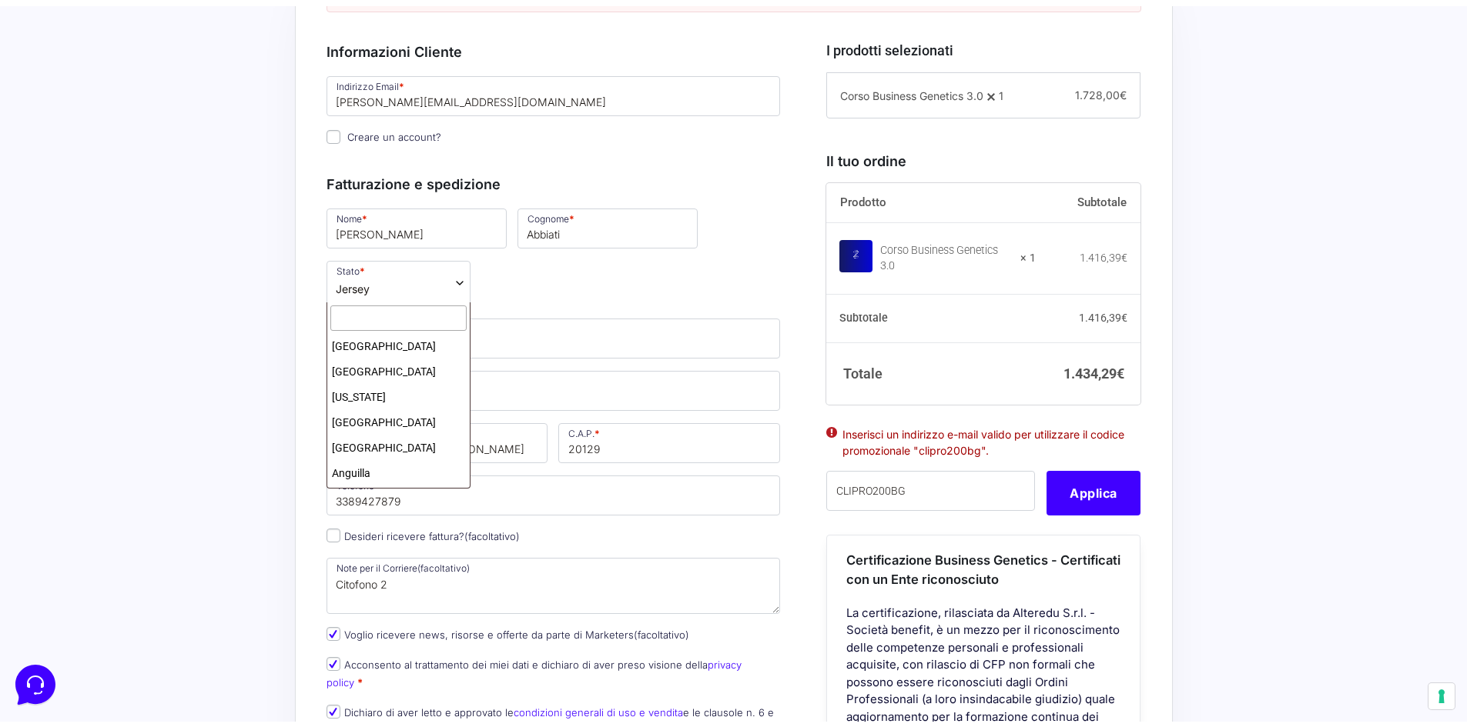
scroll to position [2836, 0]
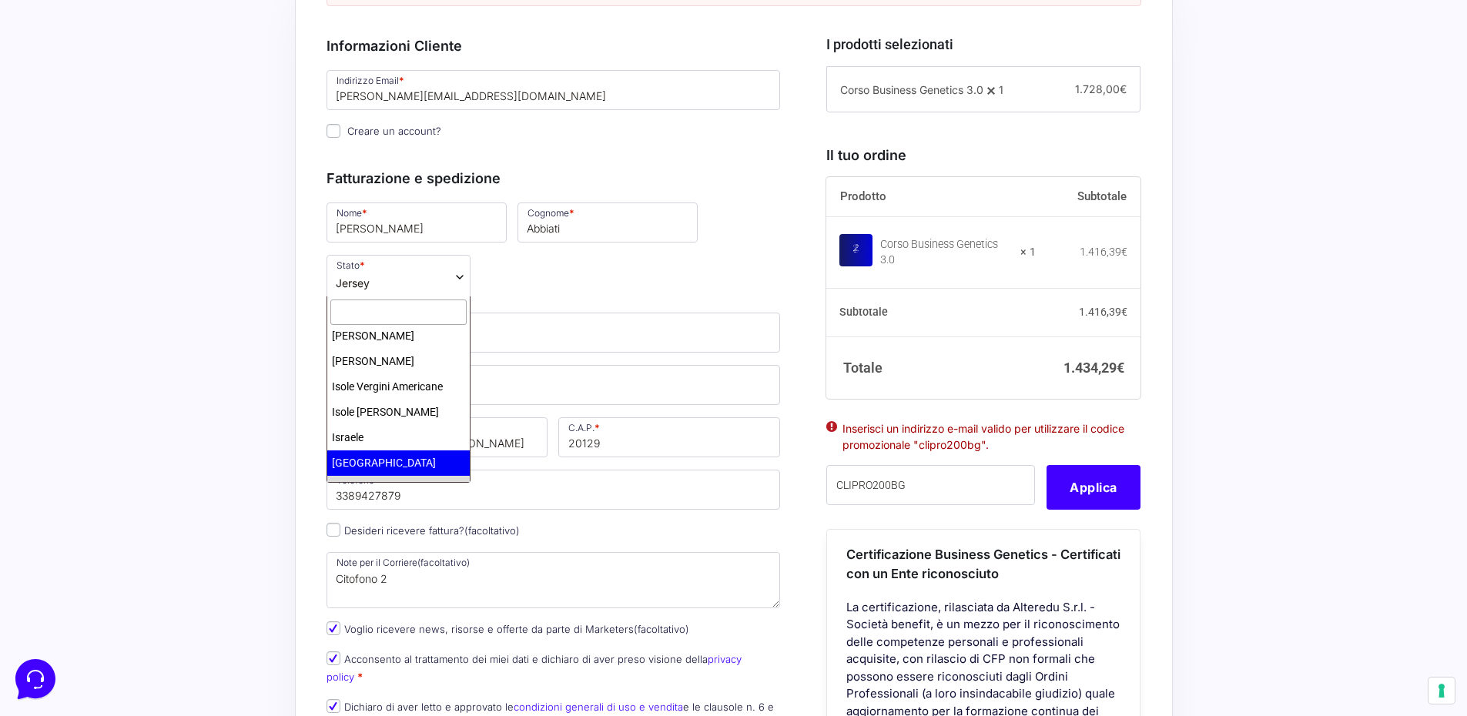
drag, startPoint x: 356, startPoint y: 388, endPoint x: 349, endPoint y: 361, distance: 27.8
select select "IT"
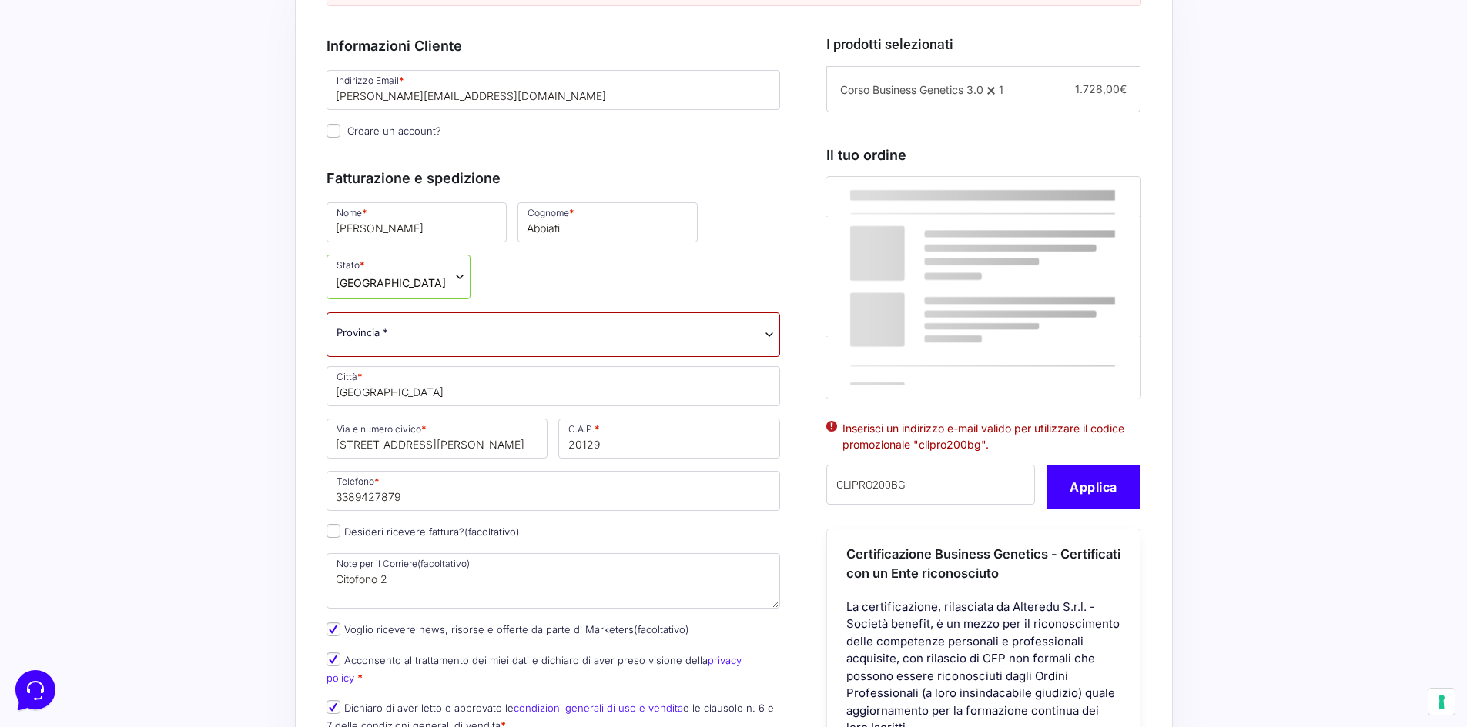
click at [399, 346] on span "Provincia *" at bounding box center [553, 335] width 454 height 45
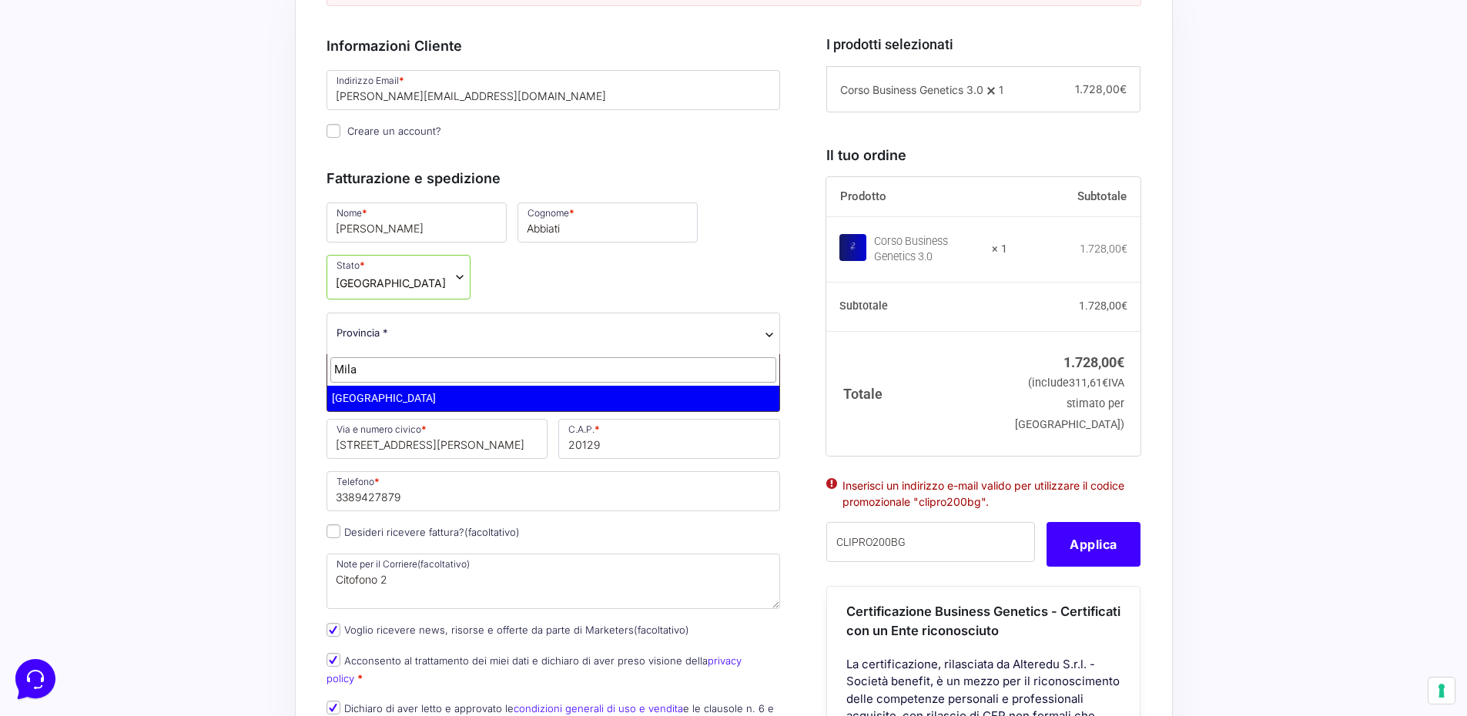
type input "Mila"
select select "MI"
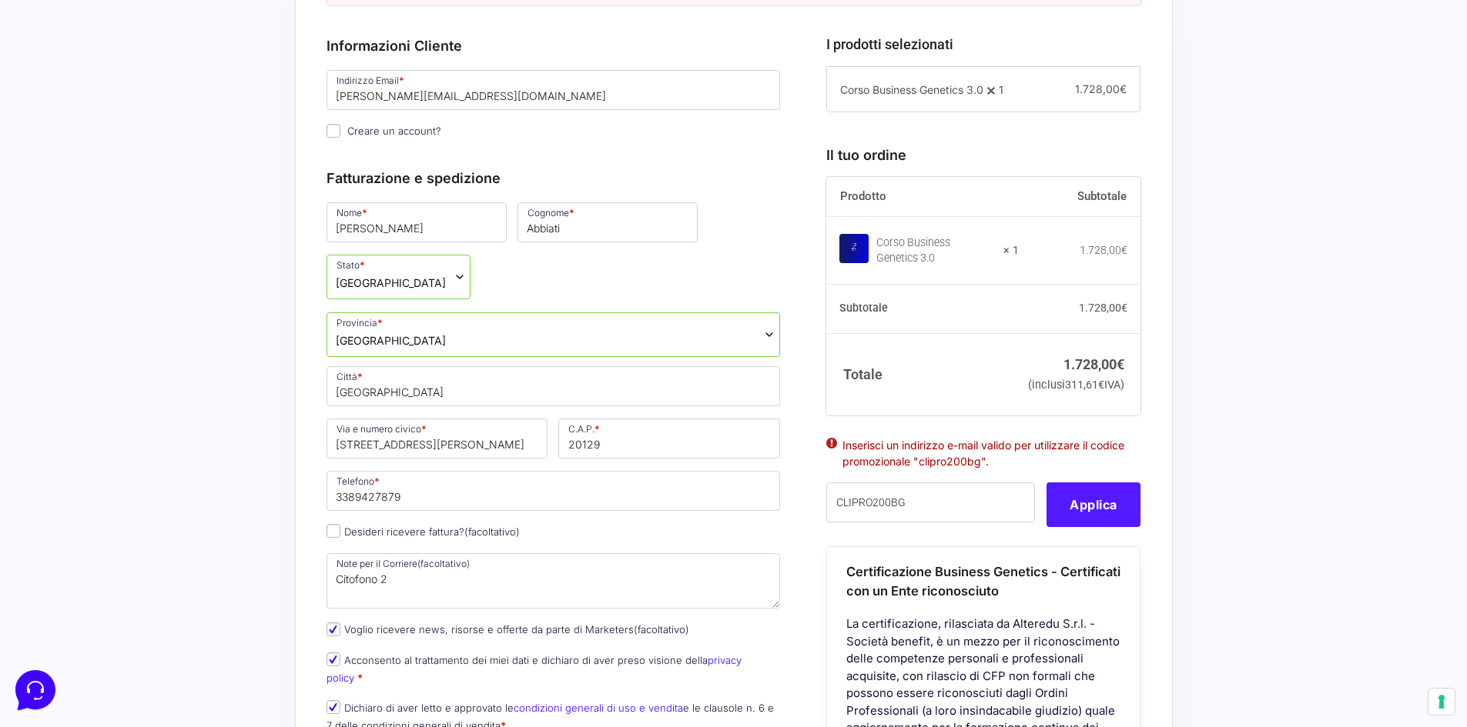
click at [1111, 527] on button "Applica" at bounding box center [1093, 505] width 94 height 45
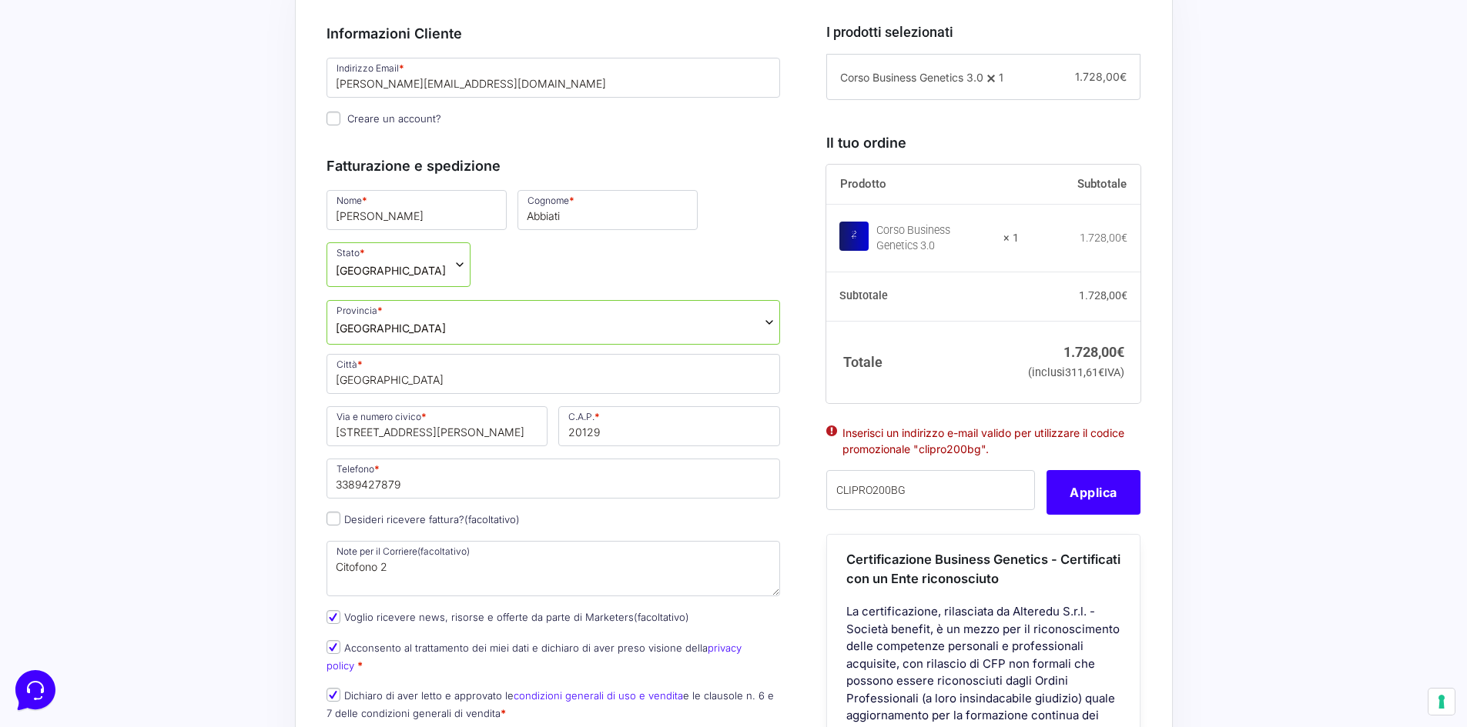
scroll to position [523, 0]
click at [461, 89] on input "[PERSON_NAME][EMAIL_ADDRESS][DOMAIN_NAME]" at bounding box center [553, 77] width 454 height 40
click at [457, 70] on input "[PERSON_NAME][EMAIL_ADDRESS][DOMAIN_NAME]" at bounding box center [553, 77] width 454 height 40
click at [529, 65] on input "[PERSON_NAME][EMAIL_ADDRESS][DOMAIN_NAME]" at bounding box center [553, 77] width 454 height 40
click at [302, 97] on div "Riepilogo Ordine 1.728,00 € Prodotto Subtotale Corso Business Genetics 3.0 × 1 …" at bounding box center [734, 640] width 878 height 1476
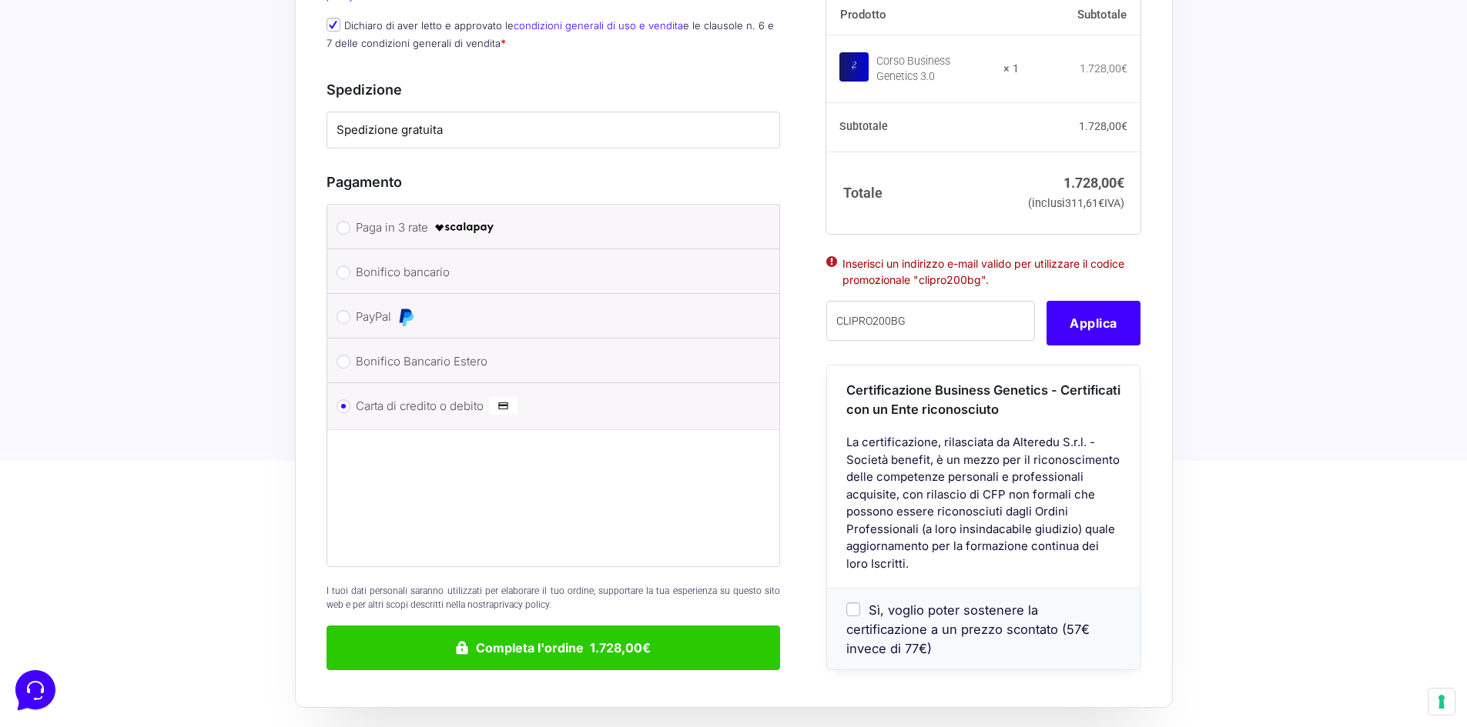
scroll to position [1193, 0]
click at [1092, 319] on button "Applica" at bounding box center [1093, 322] width 94 height 45
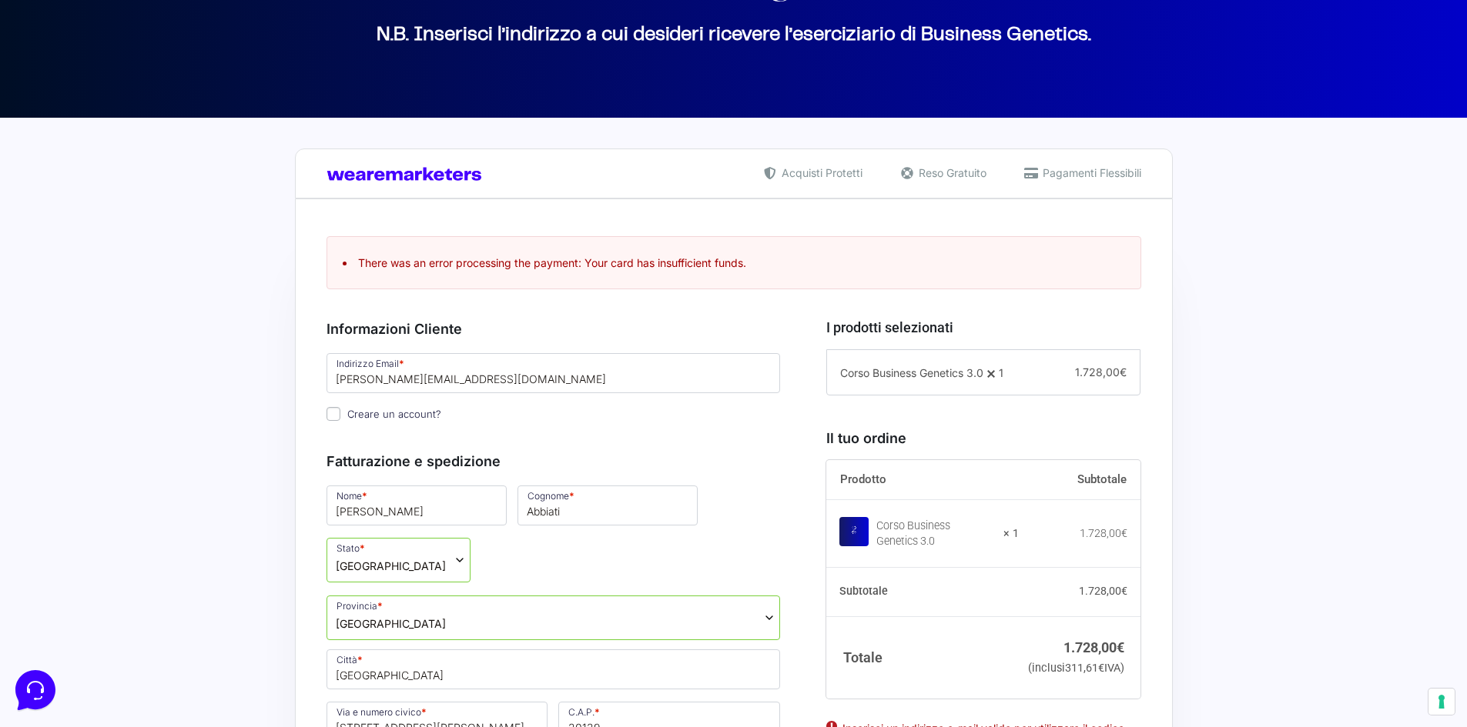
scroll to position [218, 0]
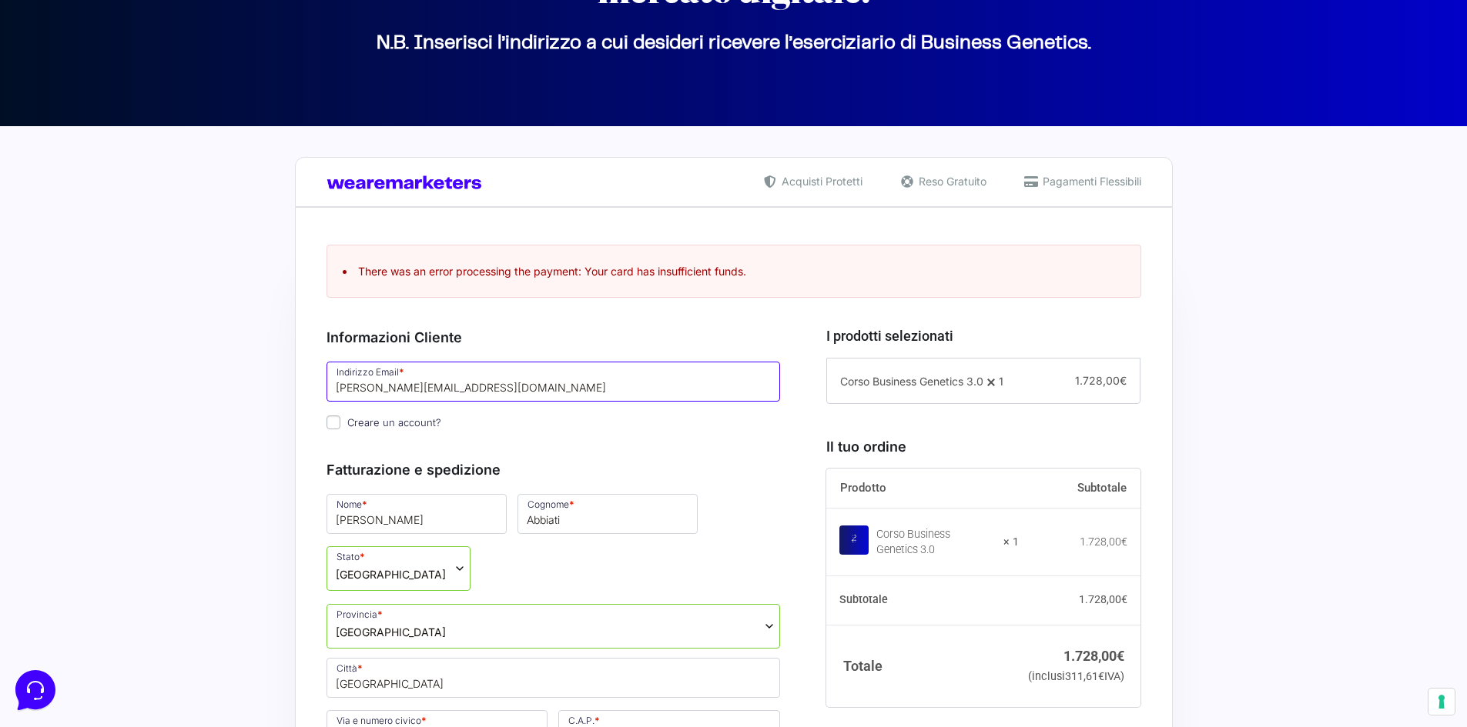
click at [393, 385] on input "[PERSON_NAME][EMAIL_ADDRESS][DOMAIN_NAME]" at bounding box center [553, 382] width 454 height 40
click at [400, 392] on input "[PERSON_NAME][EMAIL_ADDRESS][DOMAIN_NAME]" at bounding box center [553, 382] width 454 height 40
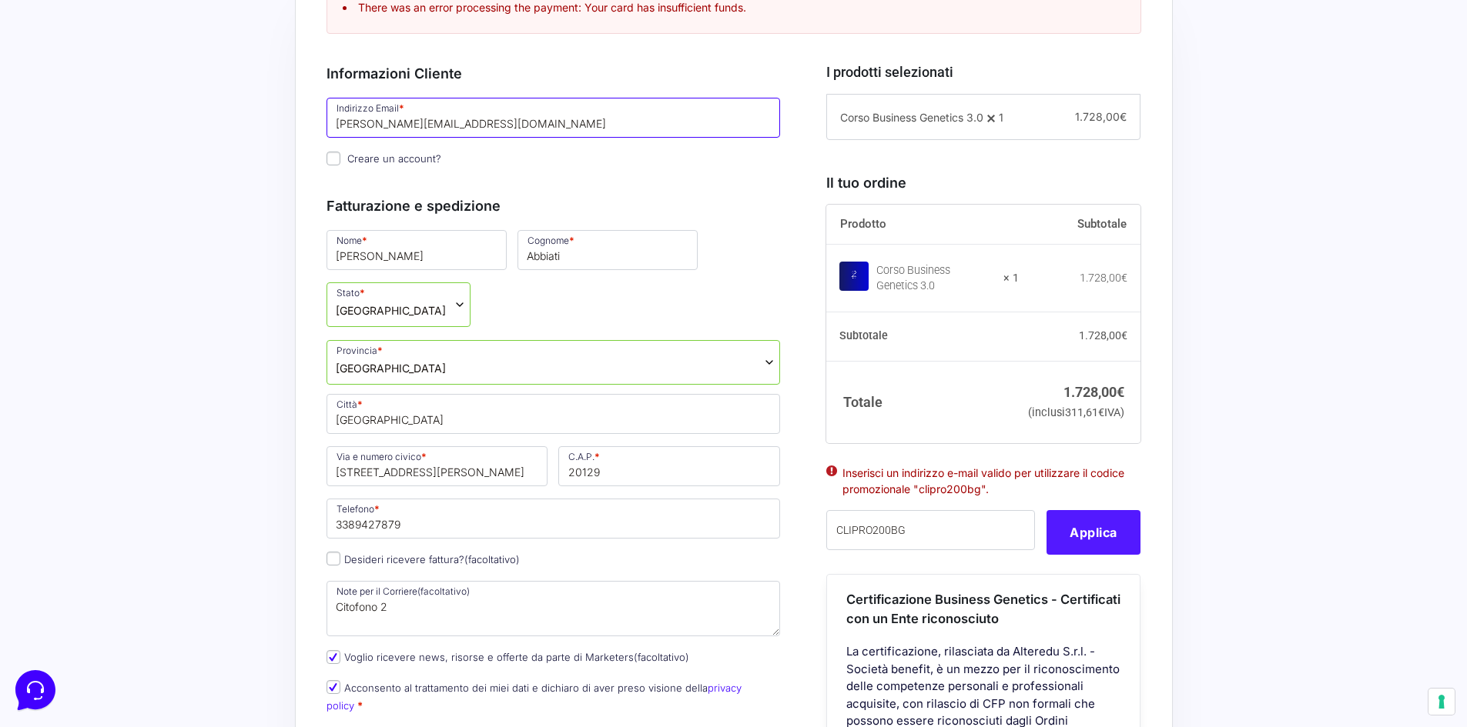
type input "[PERSON_NAME][EMAIL_ADDRESS][DOMAIN_NAME]"
click at [1075, 555] on button "Applica" at bounding box center [1093, 532] width 94 height 45
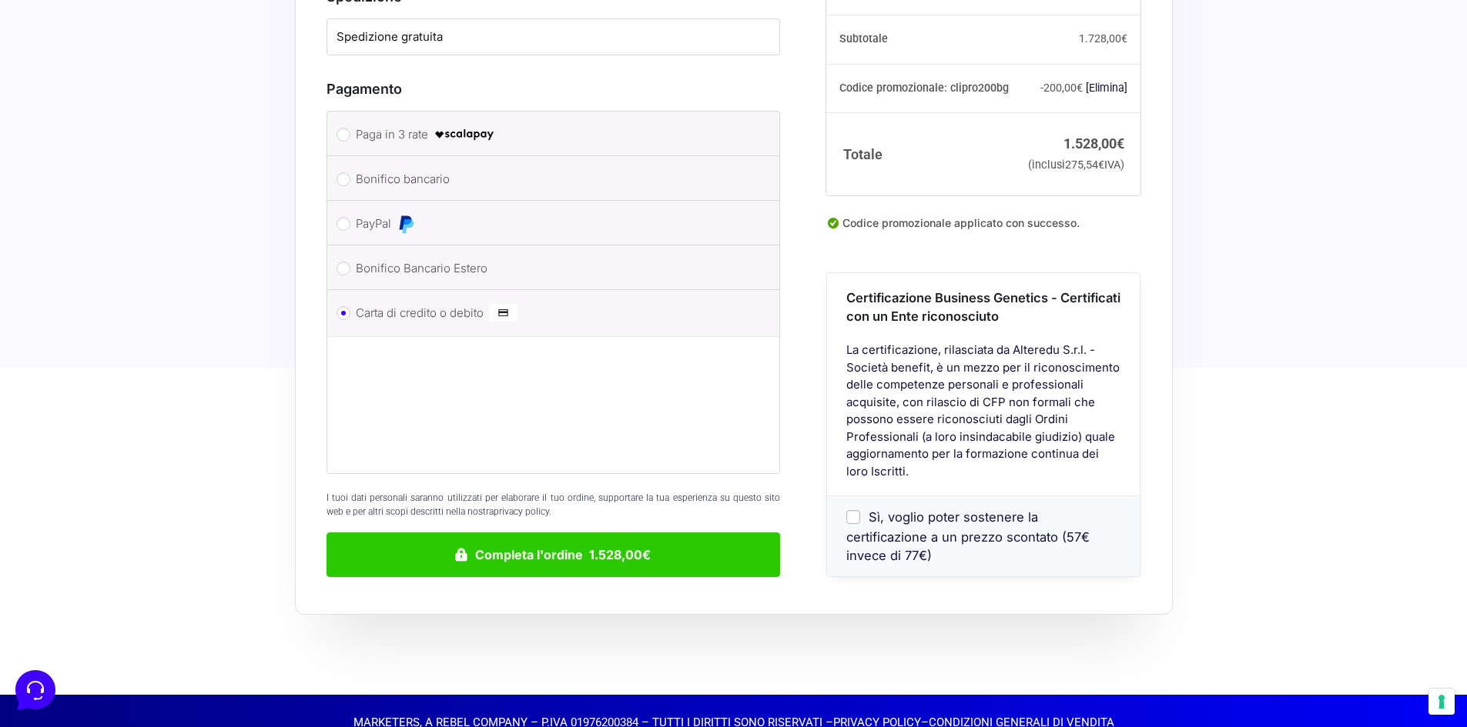
scroll to position [1298, 0]
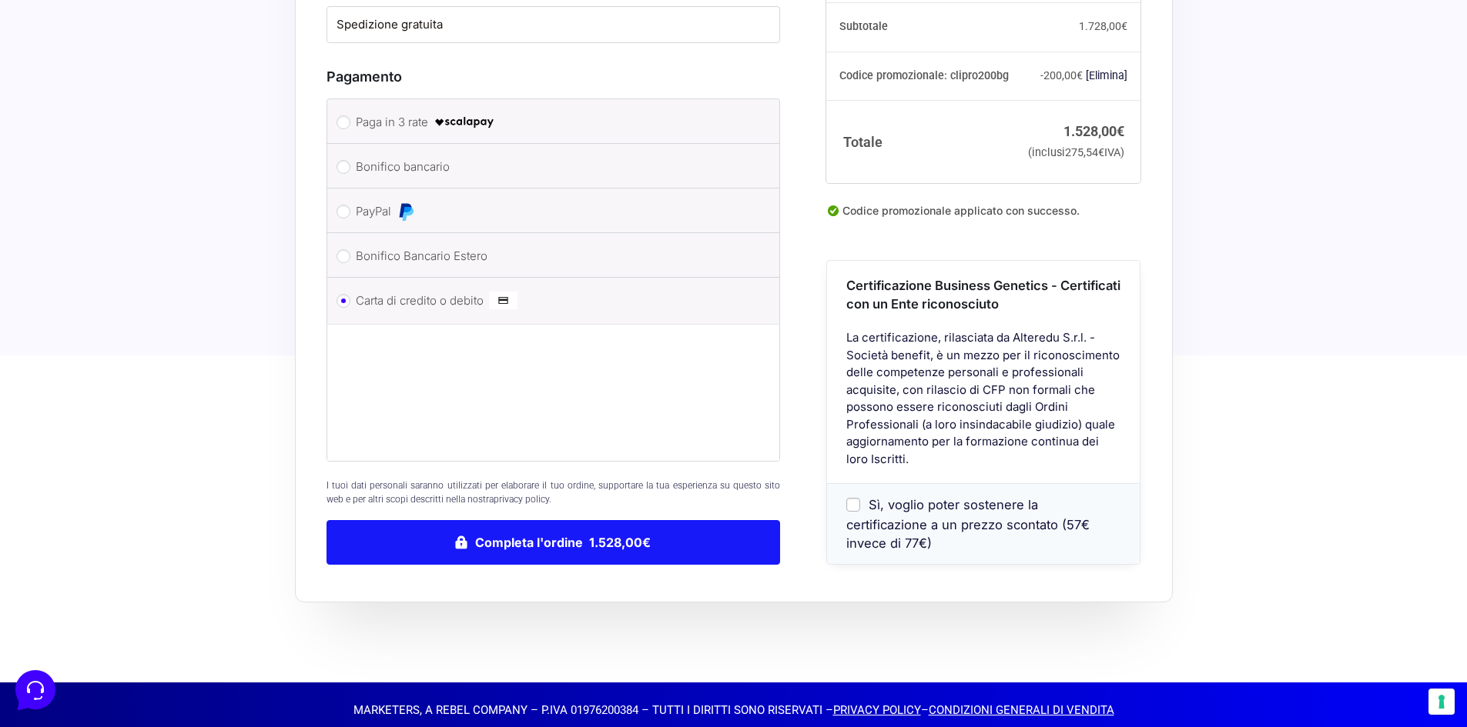
click at [542, 525] on button "Completa l'ordine 1.528,00€" at bounding box center [553, 542] width 454 height 45
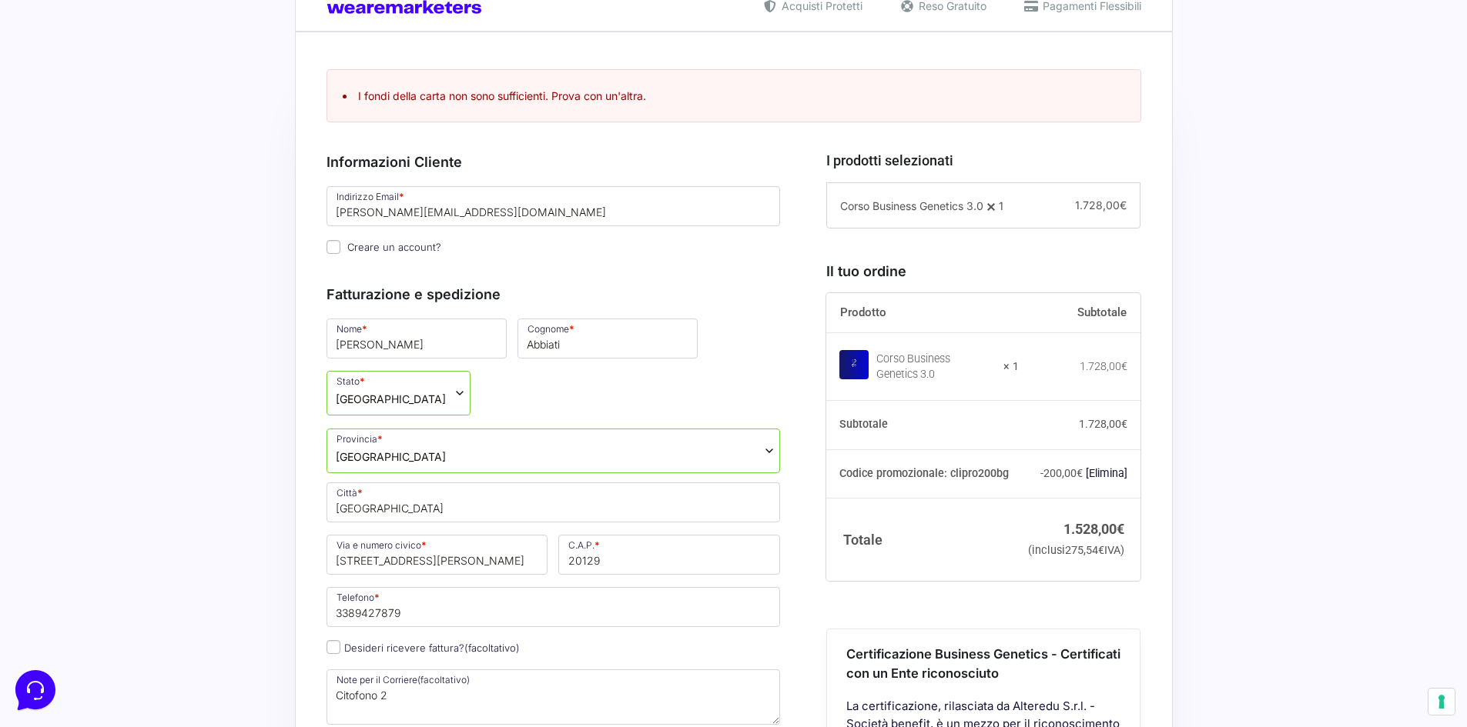
scroll to position [386, 0]
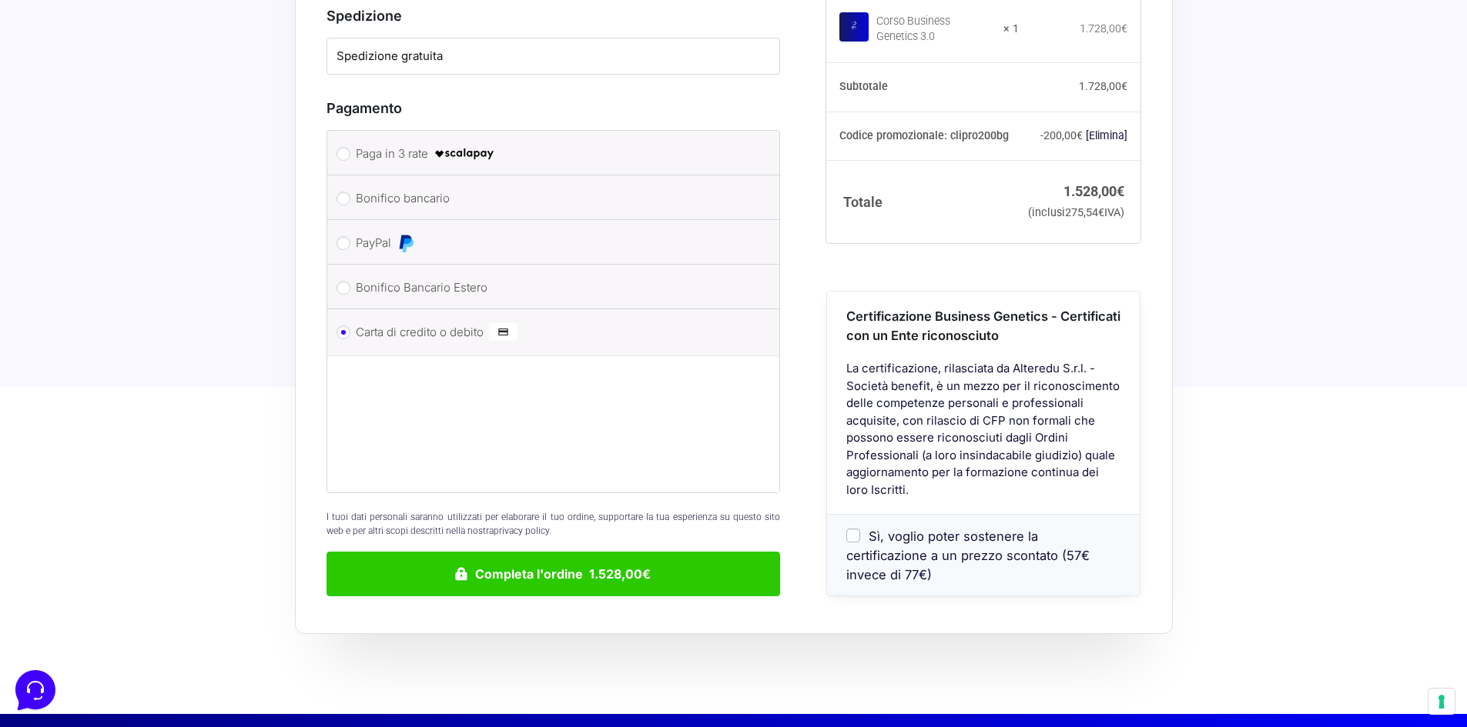
scroll to position [1269, 0]
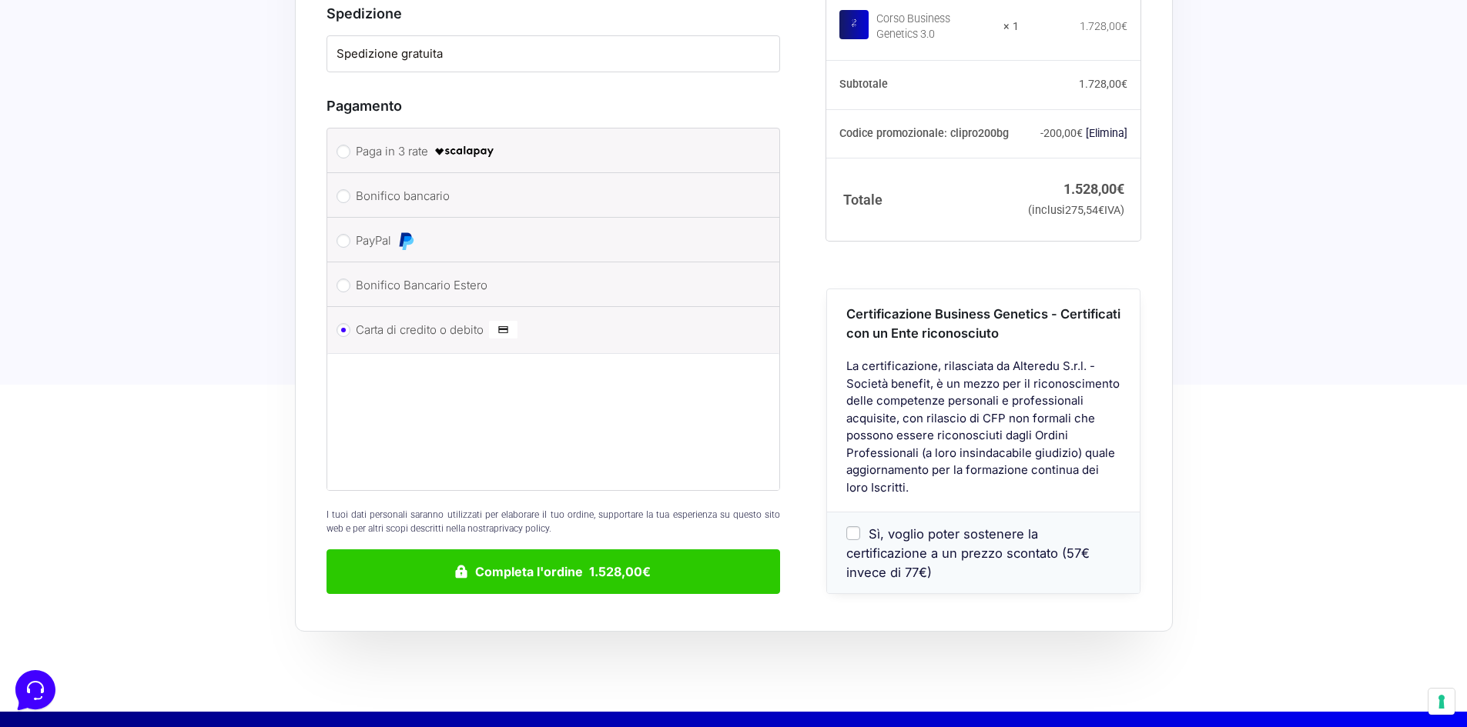
click at [336, 129] on li "Paga in 3 rate" at bounding box center [553, 151] width 453 height 45
click at [343, 145] on input "Paga in 3 rate" at bounding box center [343, 152] width 14 height 14
radio input "true"
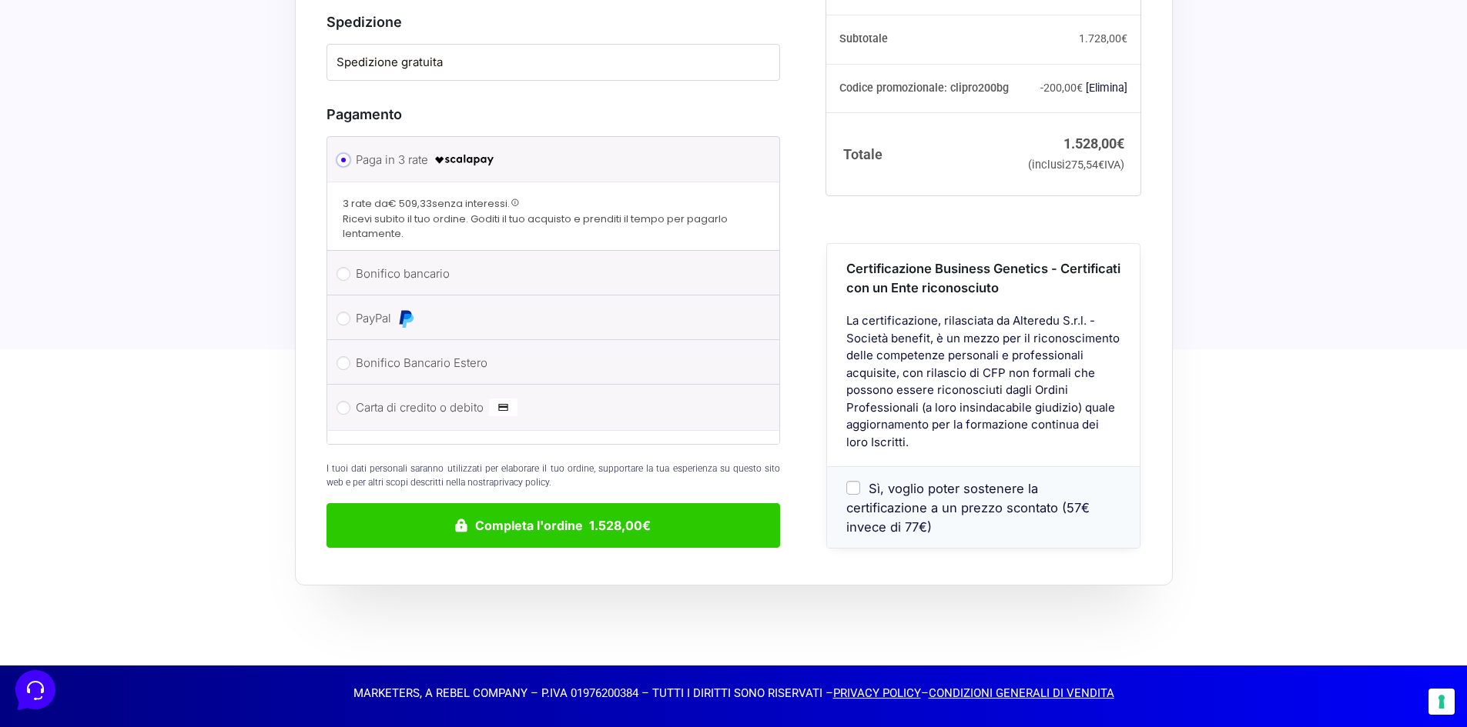
scroll to position [1238, 0]
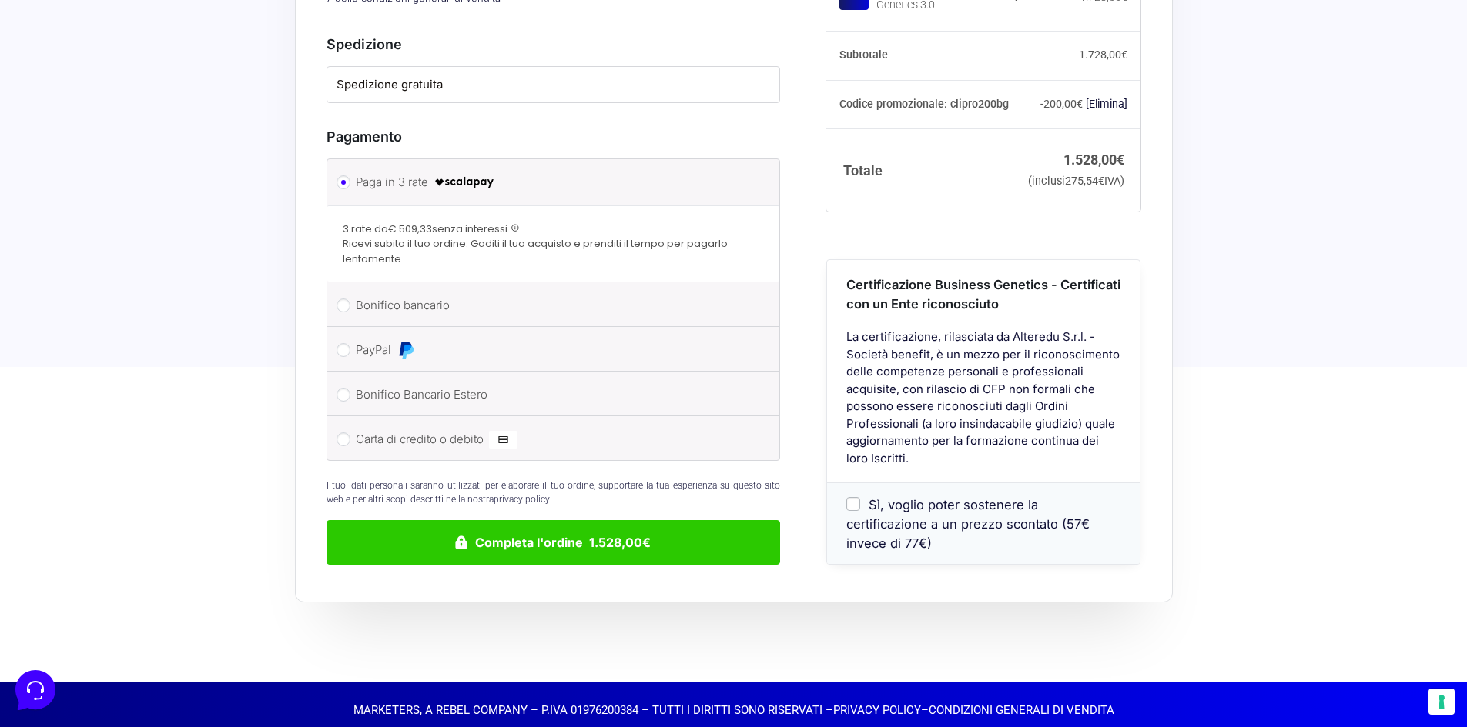
click at [515, 224] on span at bounding box center [515, 228] width 8 height 8
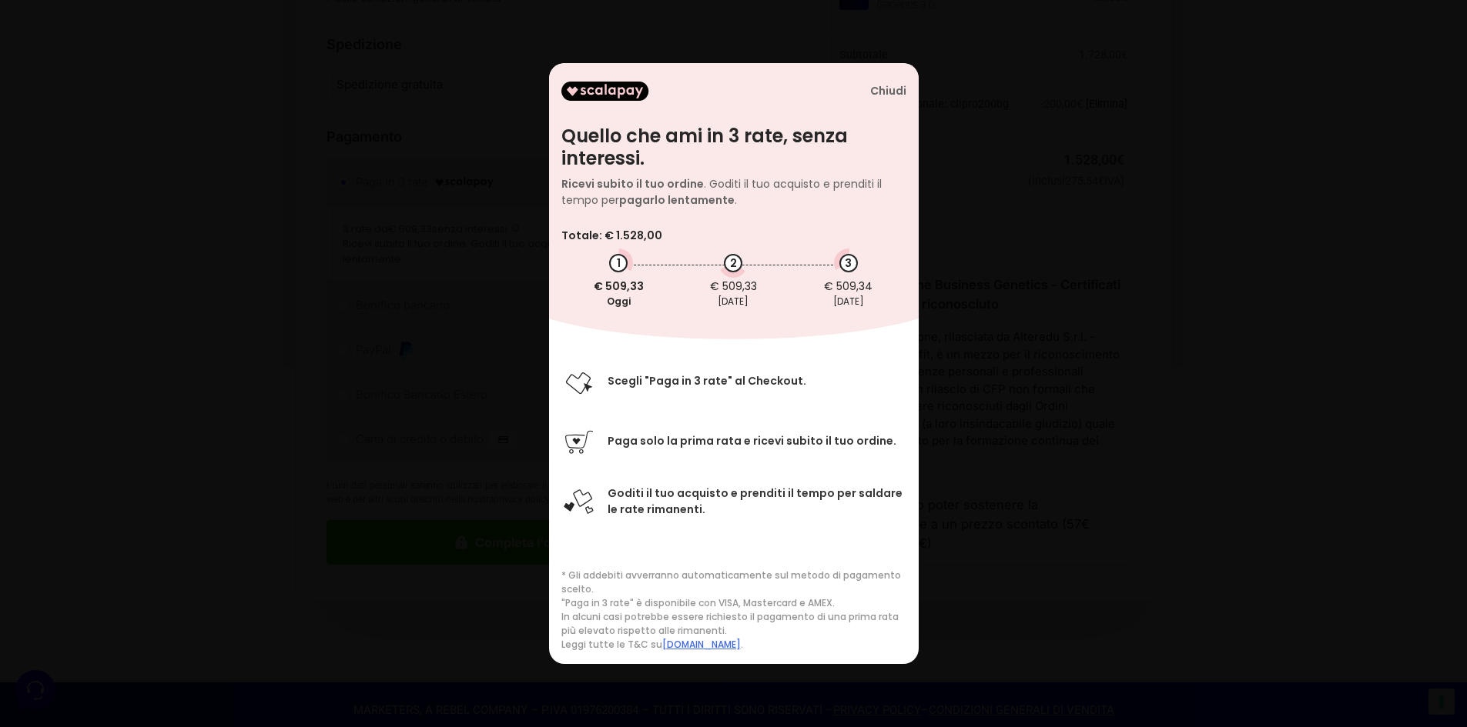
click at [881, 81] on div "Chiudi Quello che ami in 3 rate, senza interessi. Ricevi subito il tuo ordine .…" at bounding box center [734, 186] width 370 height 246
click at [882, 90] on div "Chiudi" at bounding box center [888, 91] width 36 height 13
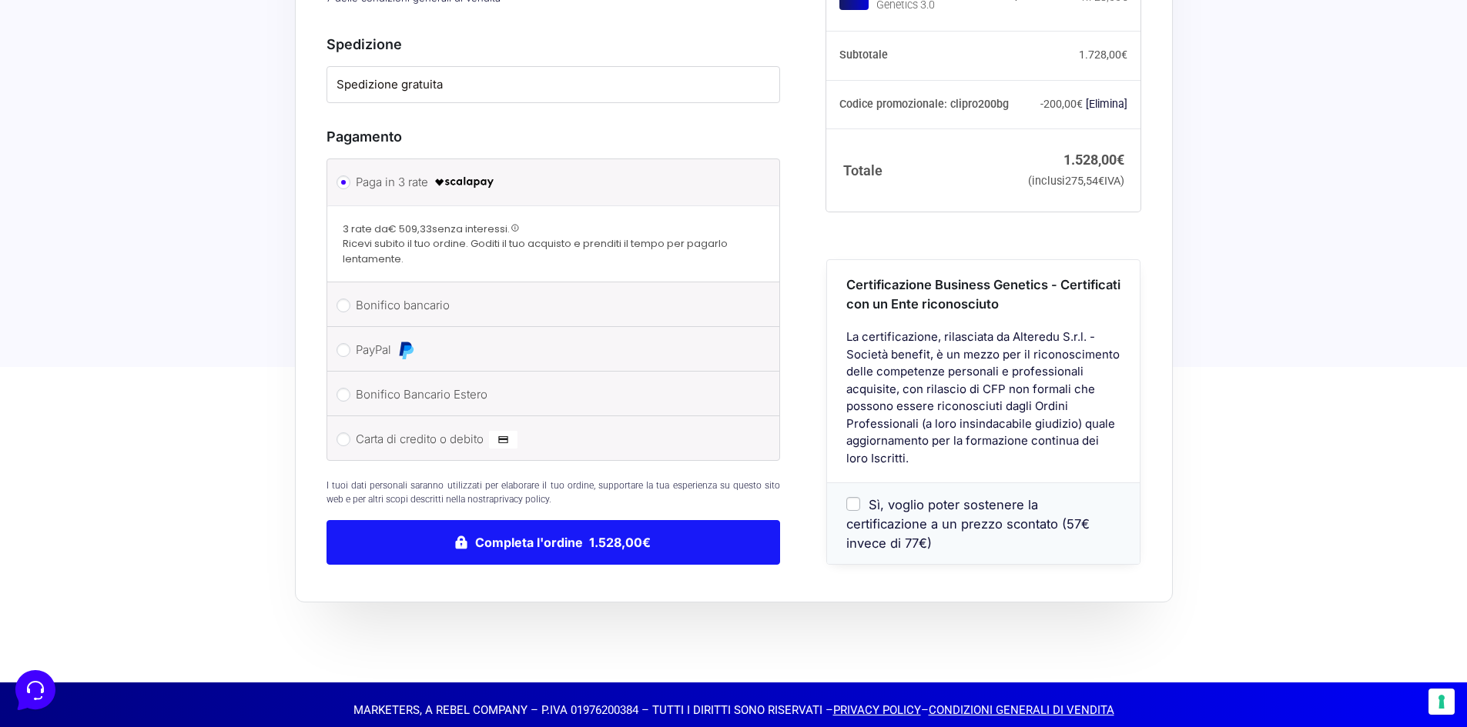
click at [523, 530] on button "Completa l'ordine 1.528,00€" at bounding box center [553, 542] width 454 height 45
